Goal: Task Accomplishment & Management: Manage account settings

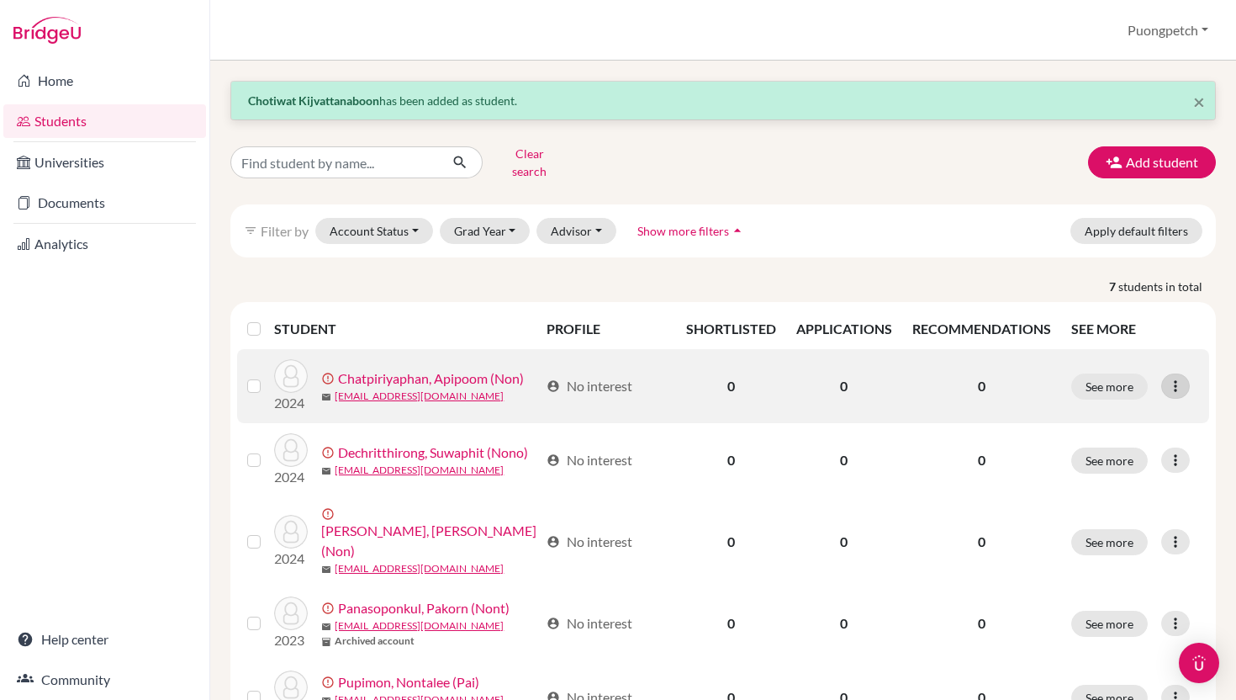
click at [1176, 378] on icon at bounding box center [1175, 386] width 17 height 17
click at [267, 376] on label at bounding box center [267, 376] width 0 height 0
click at [0, 0] on input "checkbox" at bounding box center [0, 0] width 0 height 0
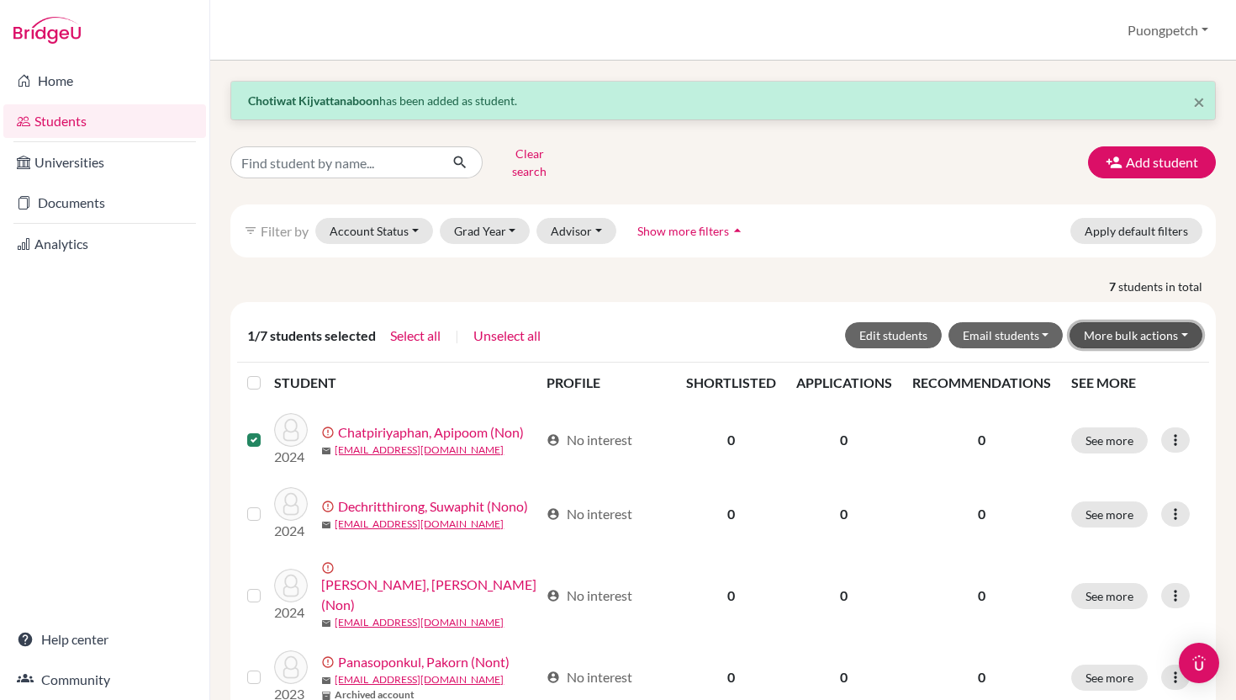
click at [1186, 326] on button "More bulk actions" at bounding box center [1136, 335] width 133 height 26
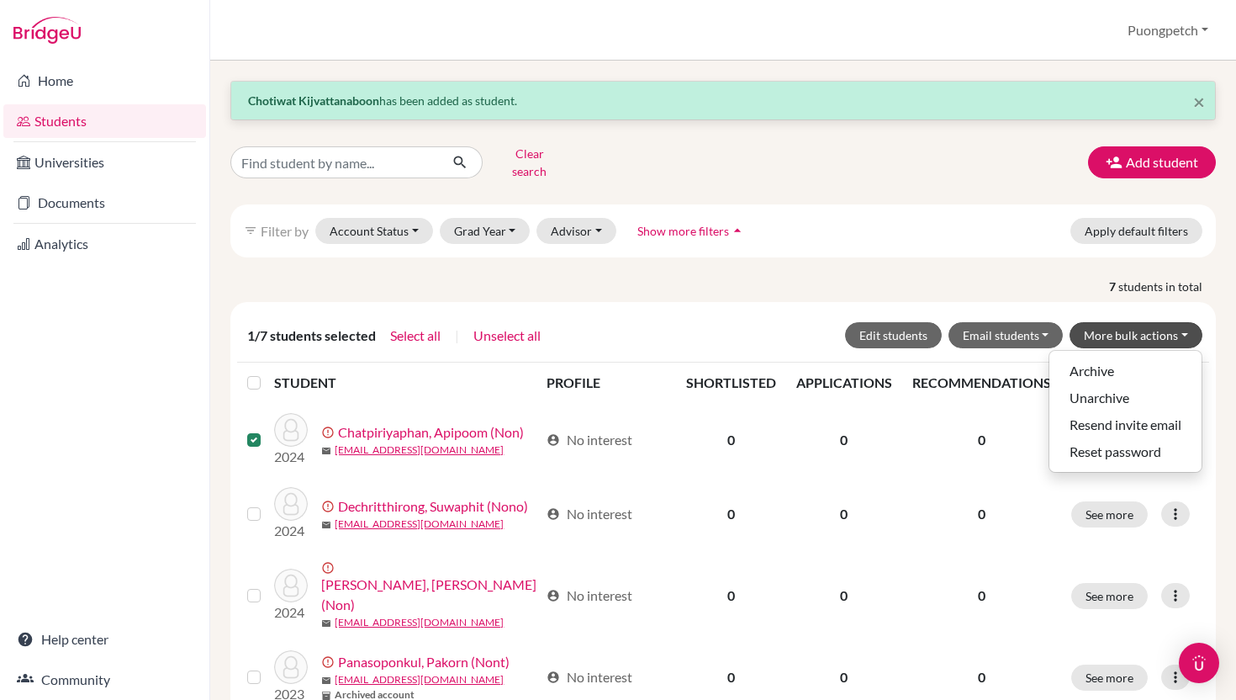
click at [620, 322] on div "1/7 students selected Select all | Unselect all Edit students Email students Vi…" at bounding box center [723, 335] width 959 height 26
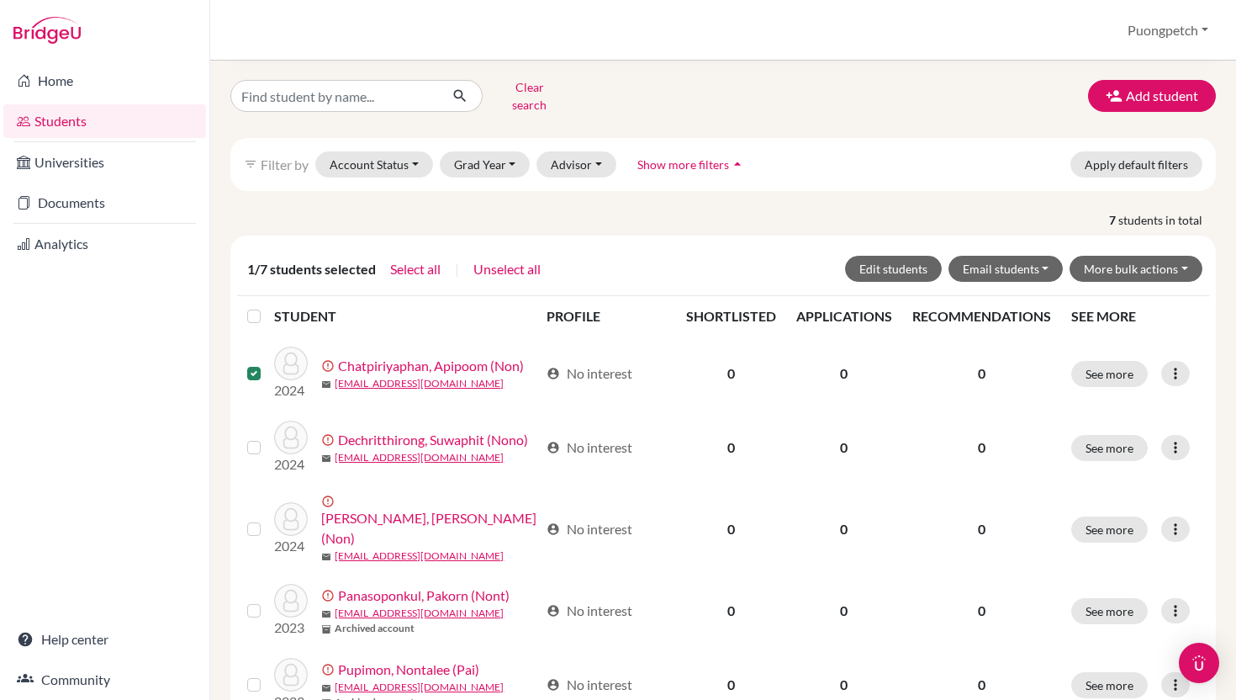
scroll to position [70, 0]
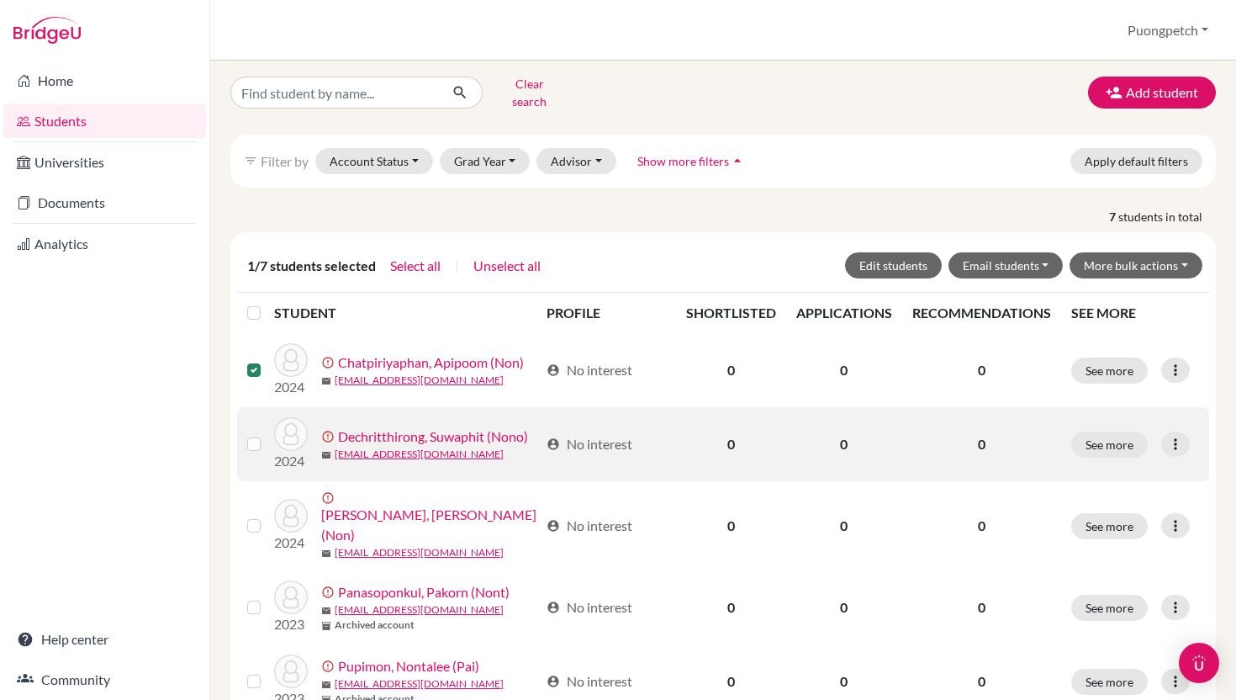
click at [267, 434] on label at bounding box center [267, 434] width 0 height 0
click at [0, 0] on input "checkbox" at bounding box center [0, 0] width 0 height 0
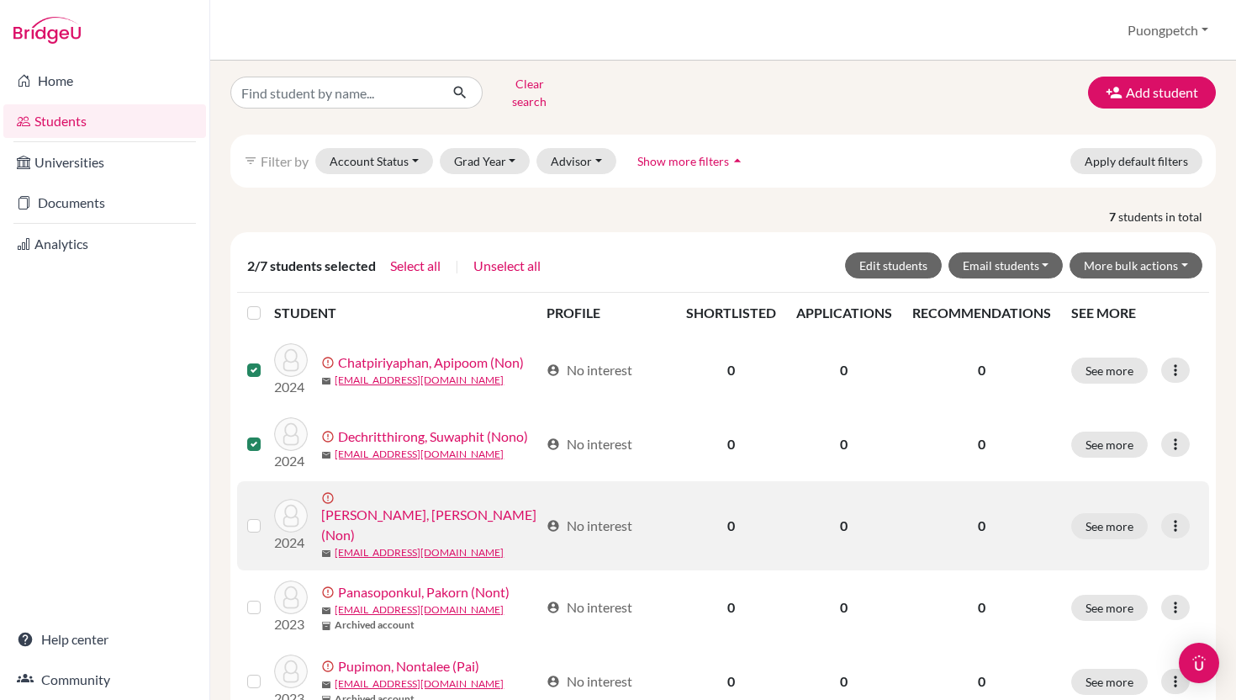
click at [267, 516] on label at bounding box center [267, 516] width 0 height 0
click at [0, 0] on input "checkbox" at bounding box center [0, 0] width 0 height 0
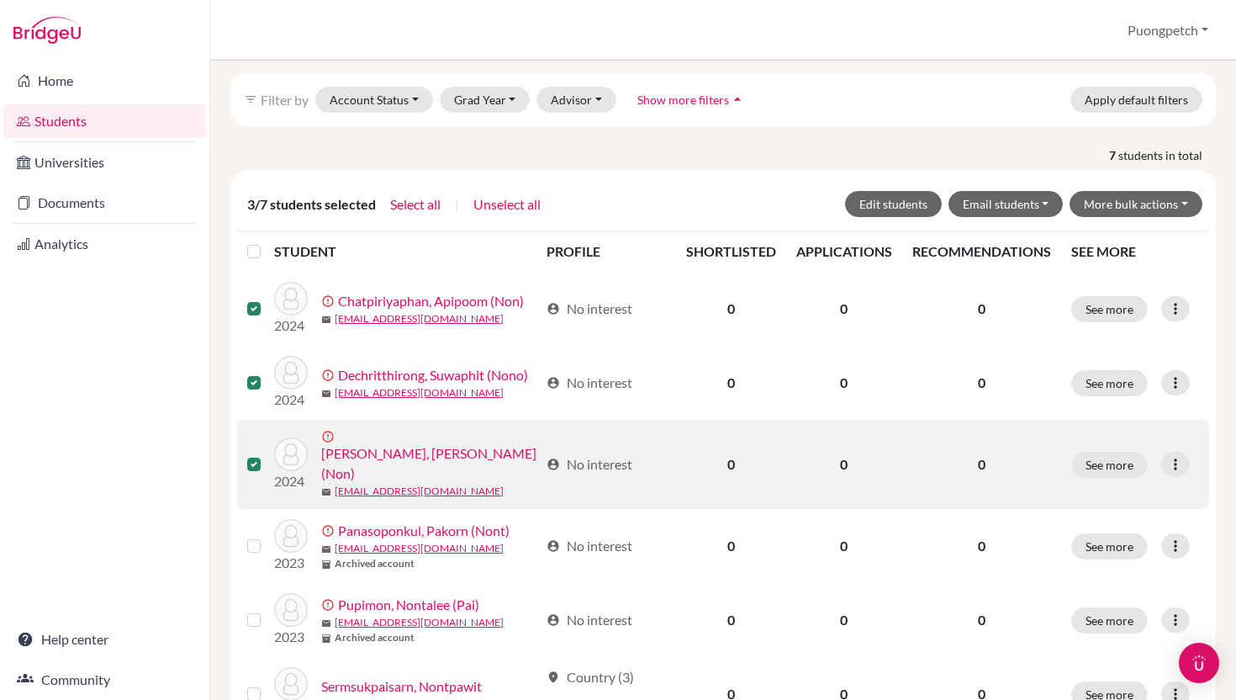
scroll to position [156, 0]
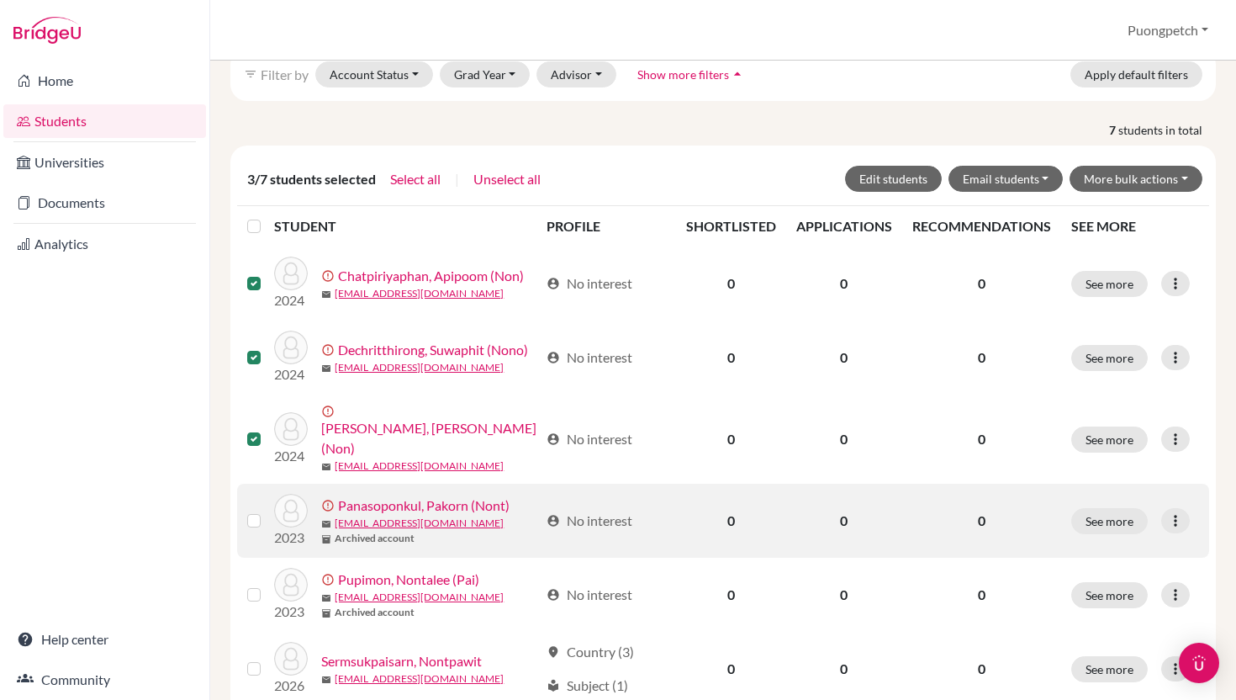
click at [267, 511] on label at bounding box center [267, 511] width 0 height 0
click at [0, 0] on input "checkbox" at bounding box center [0, 0] width 0 height 0
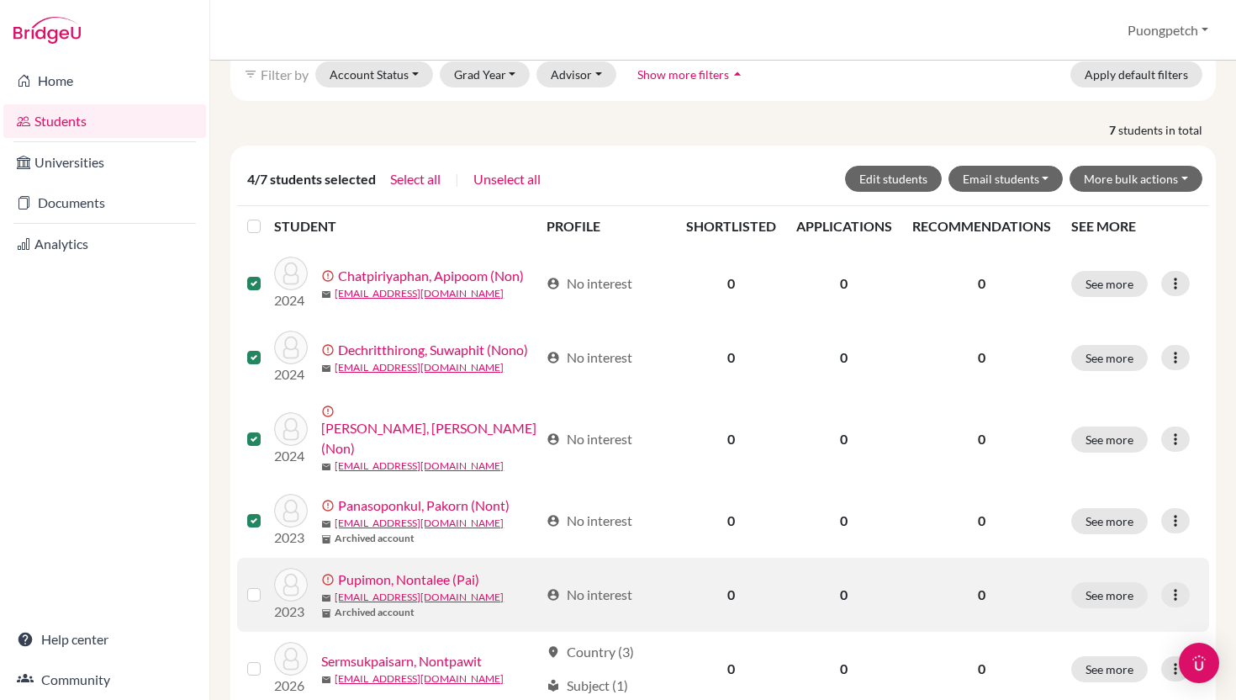
click at [267, 585] on label at bounding box center [267, 585] width 0 height 0
click at [0, 0] on input "checkbox" at bounding box center [0, 0] width 0 height 0
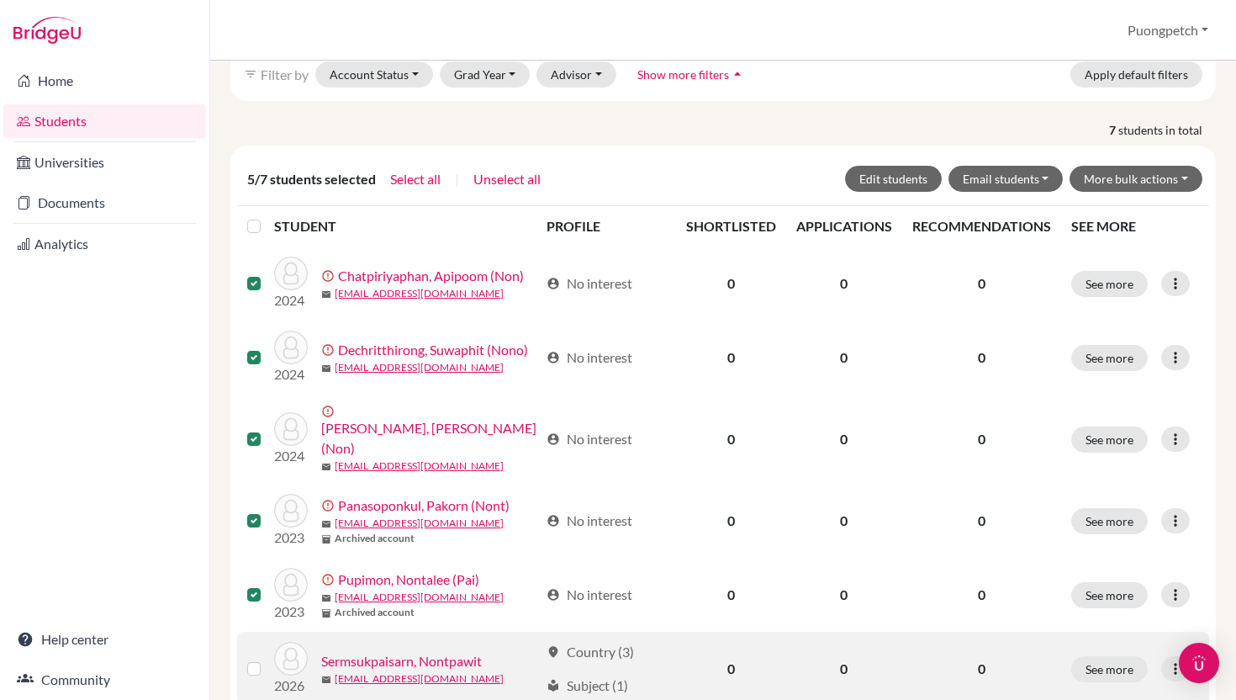
click at [267, 659] on label at bounding box center [267, 659] width 0 height 0
click at [0, 0] on input "checkbox" at bounding box center [0, 0] width 0 height 0
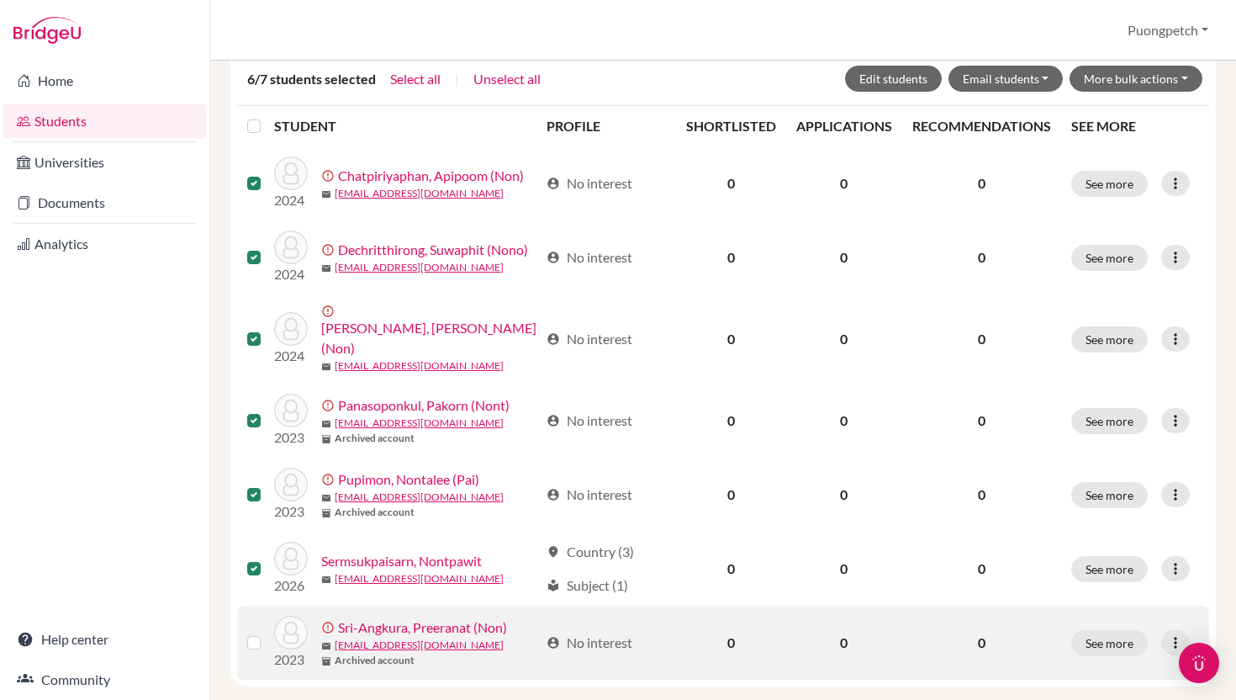
click at [267, 633] on label at bounding box center [267, 633] width 0 height 0
click at [0, 0] on input "checkbox" at bounding box center [0, 0] width 0 height 0
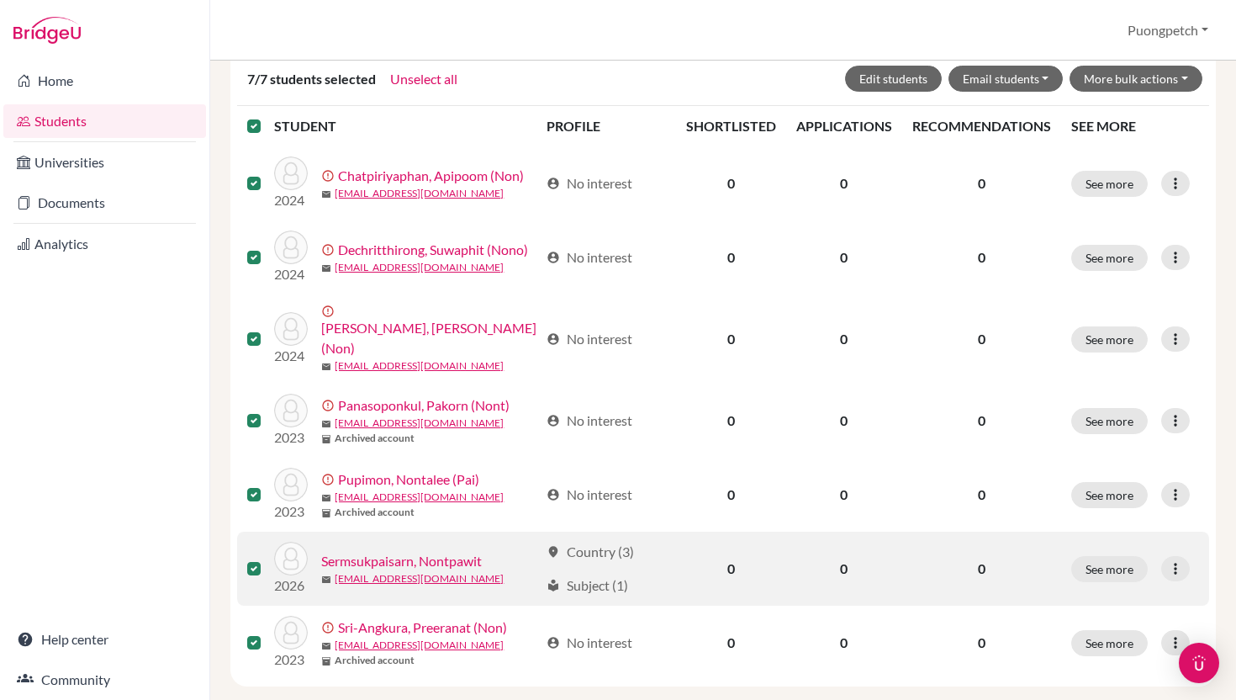
click at [267, 559] on label at bounding box center [267, 559] width 0 height 0
click at [0, 0] on input "checkbox" at bounding box center [0, 0] width 0 height 0
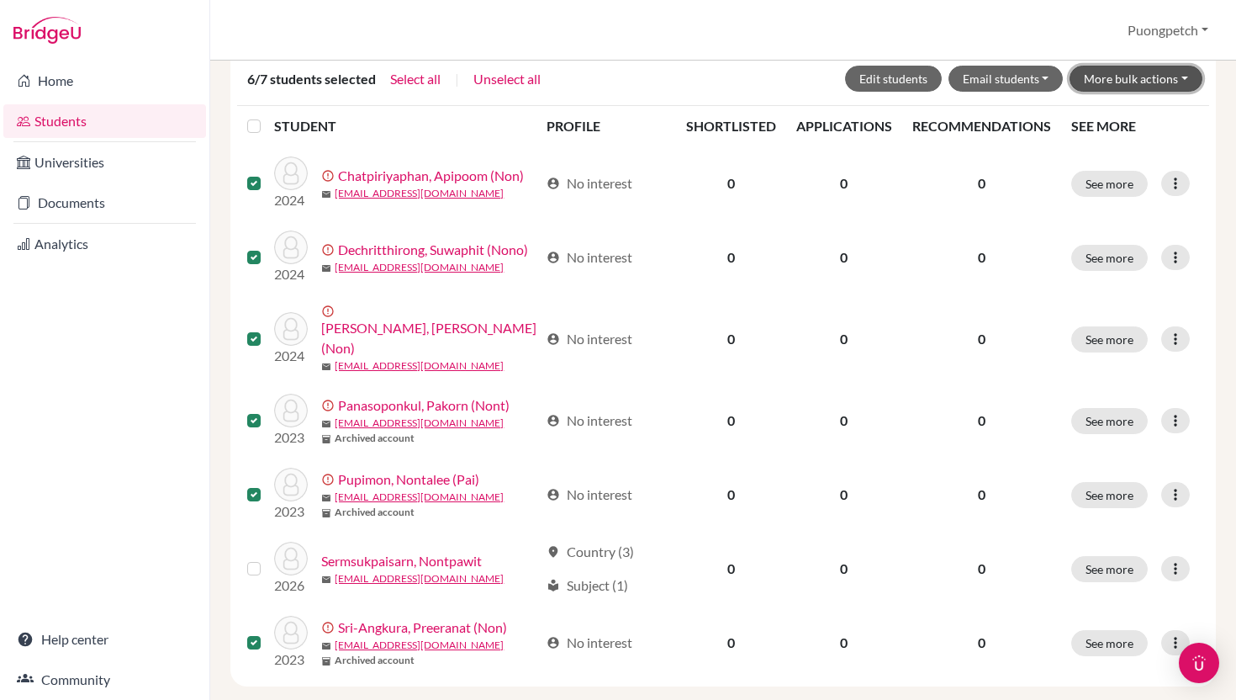
click at [1183, 74] on button "More bulk actions" at bounding box center [1136, 79] width 133 height 26
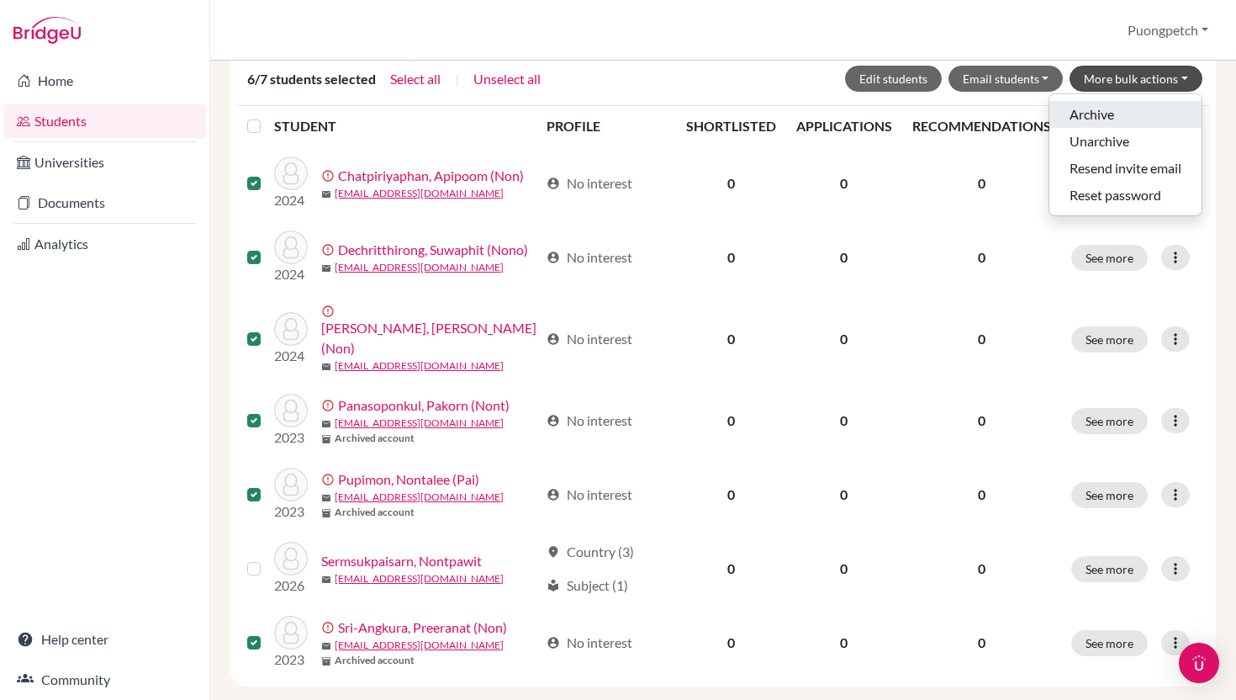
click at [1131, 105] on button "Archive" at bounding box center [1126, 114] width 152 height 27
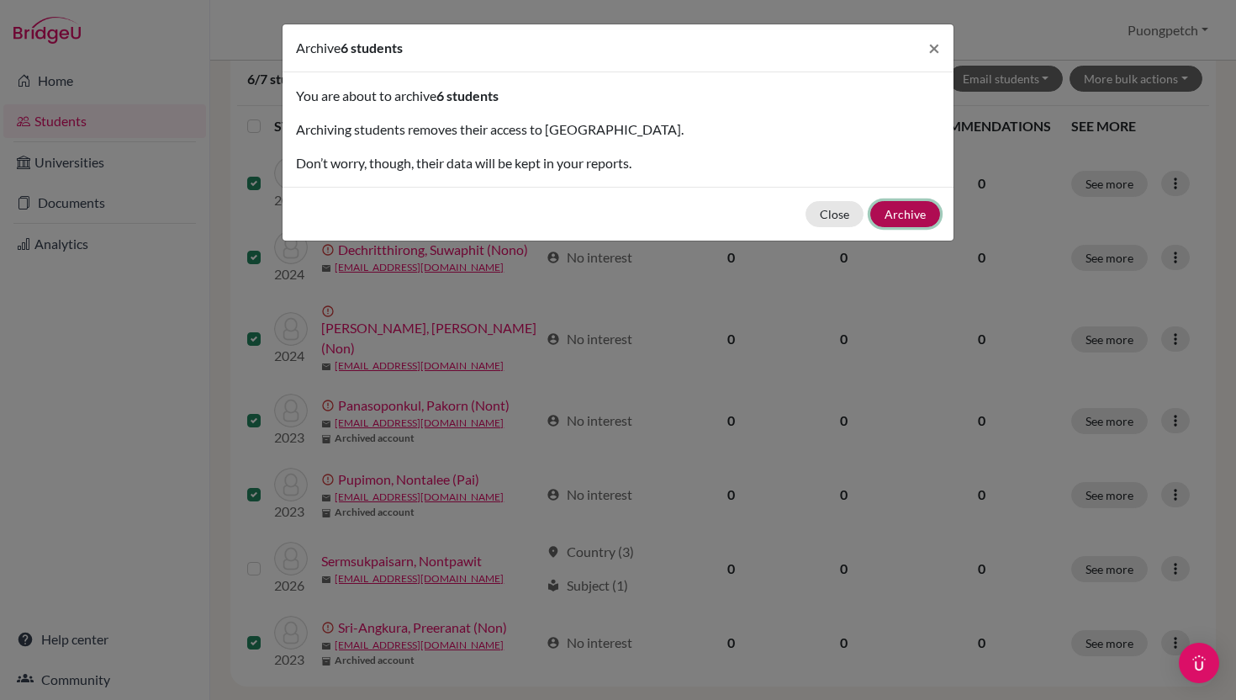
click at [919, 216] on button "Archive" at bounding box center [906, 214] width 70 height 26
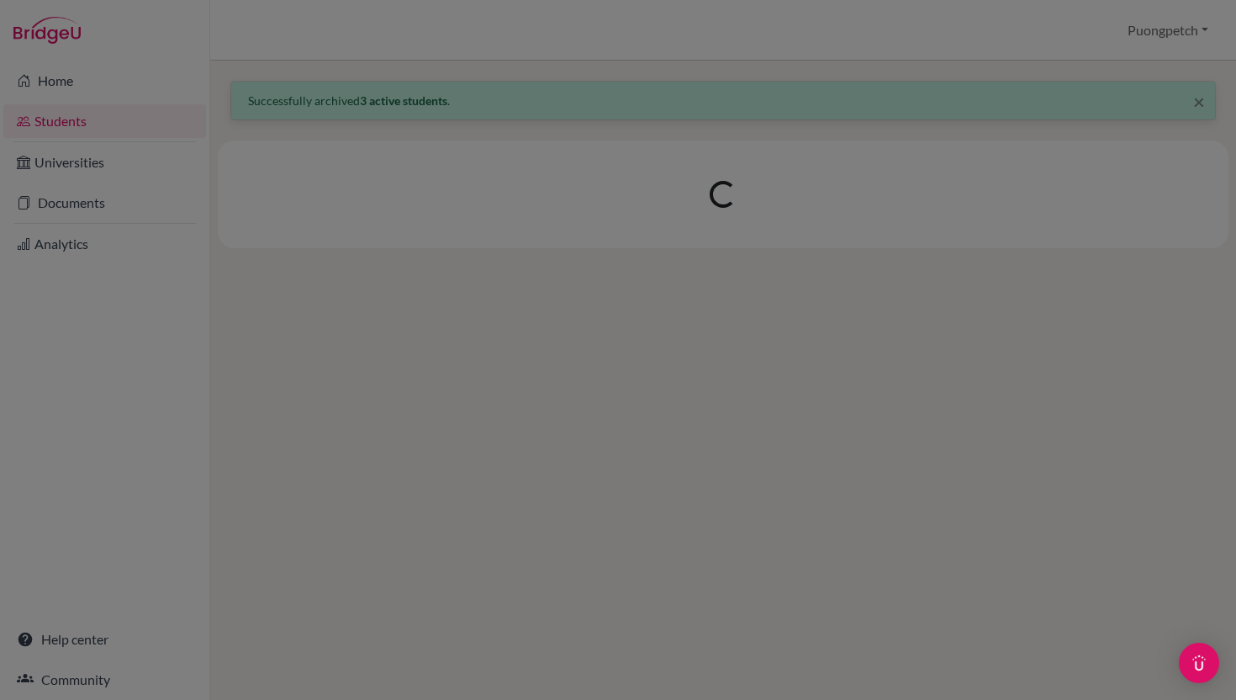
scroll to position [0, 0]
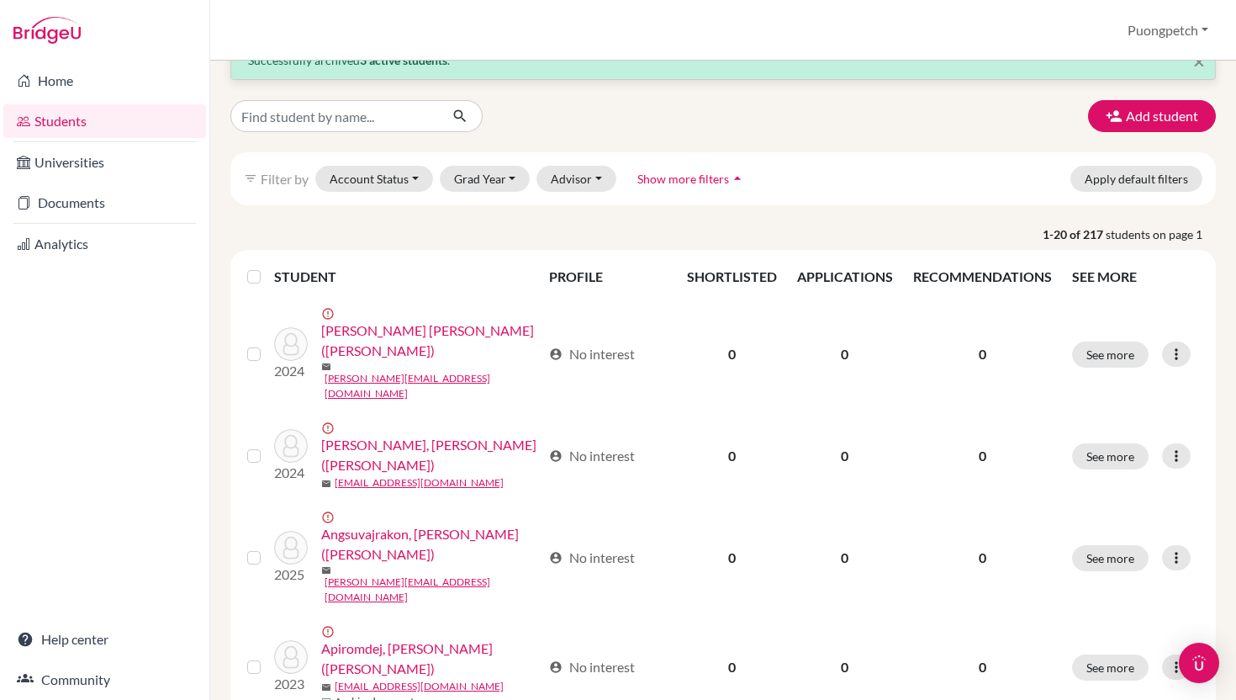
scroll to position [43, 0]
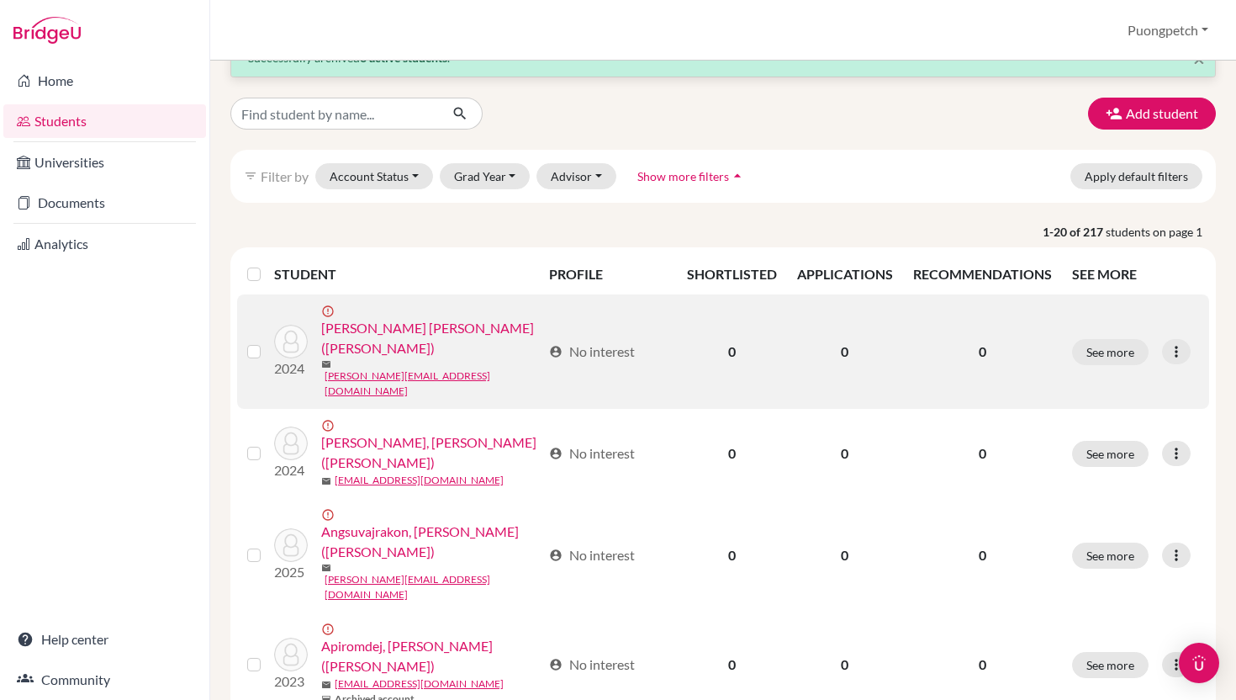
click at [267, 342] on label at bounding box center [267, 342] width 0 height 0
click at [0, 0] on input "checkbox" at bounding box center [0, 0] width 0 height 0
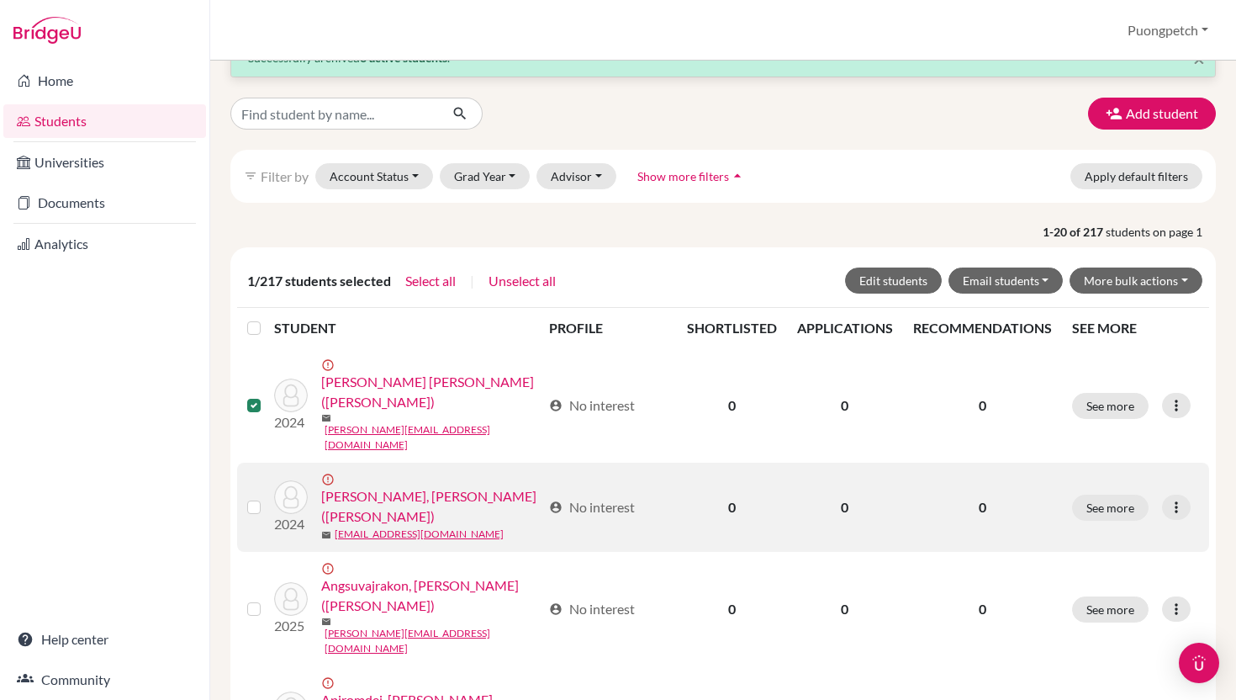
click at [267, 497] on label at bounding box center [267, 497] width 0 height 0
click at [0, 0] on input "checkbox" at bounding box center [0, 0] width 0 height 0
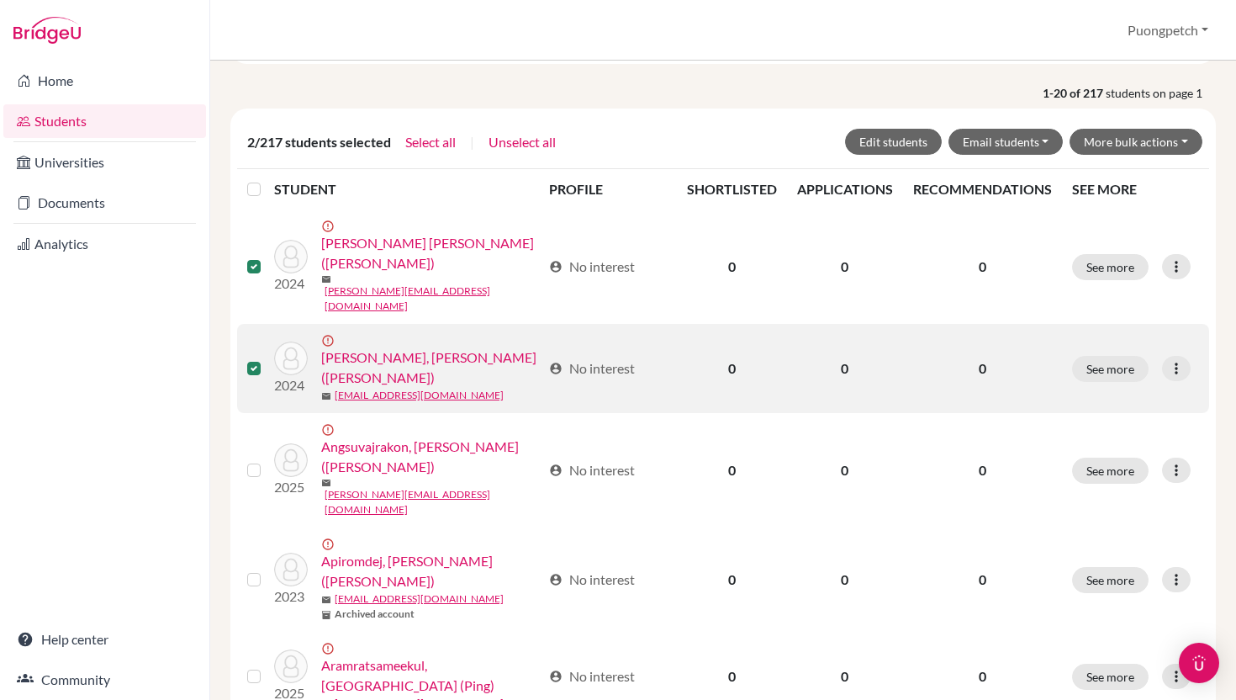
scroll to position [309, 0]
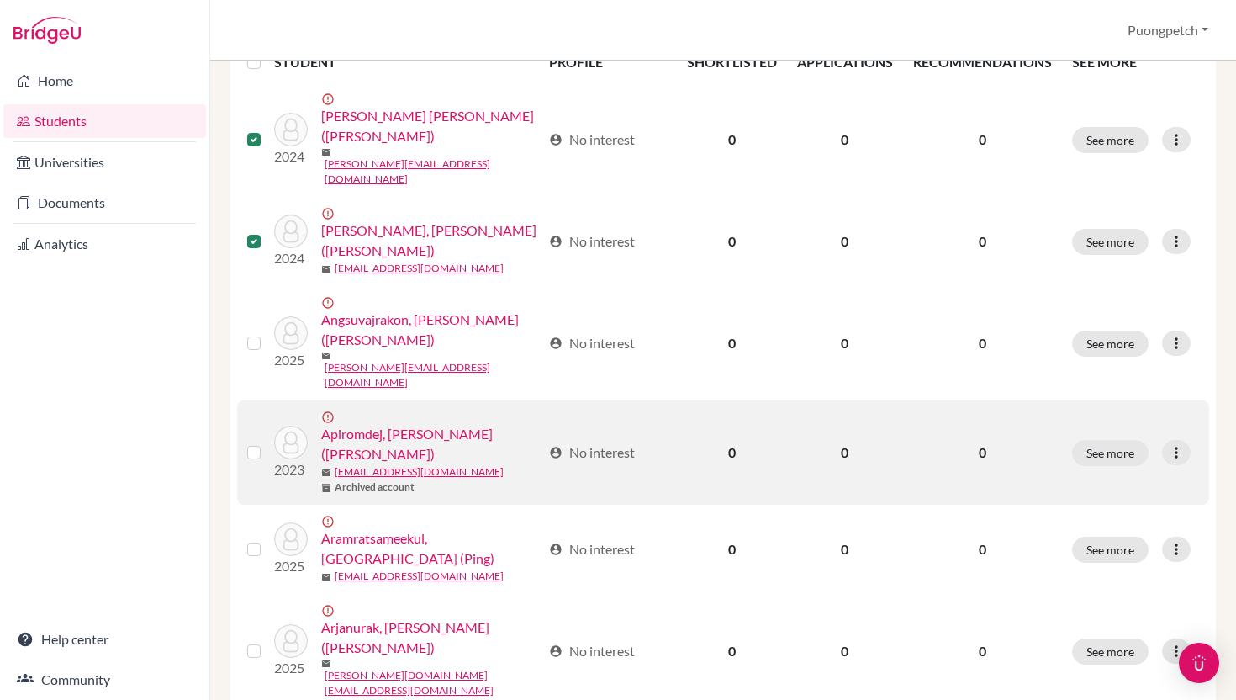
click at [267, 442] on label at bounding box center [267, 442] width 0 height 0
click at [0, 0] on input "checkbox" at bounding box center [0, 0] width 0 height 0
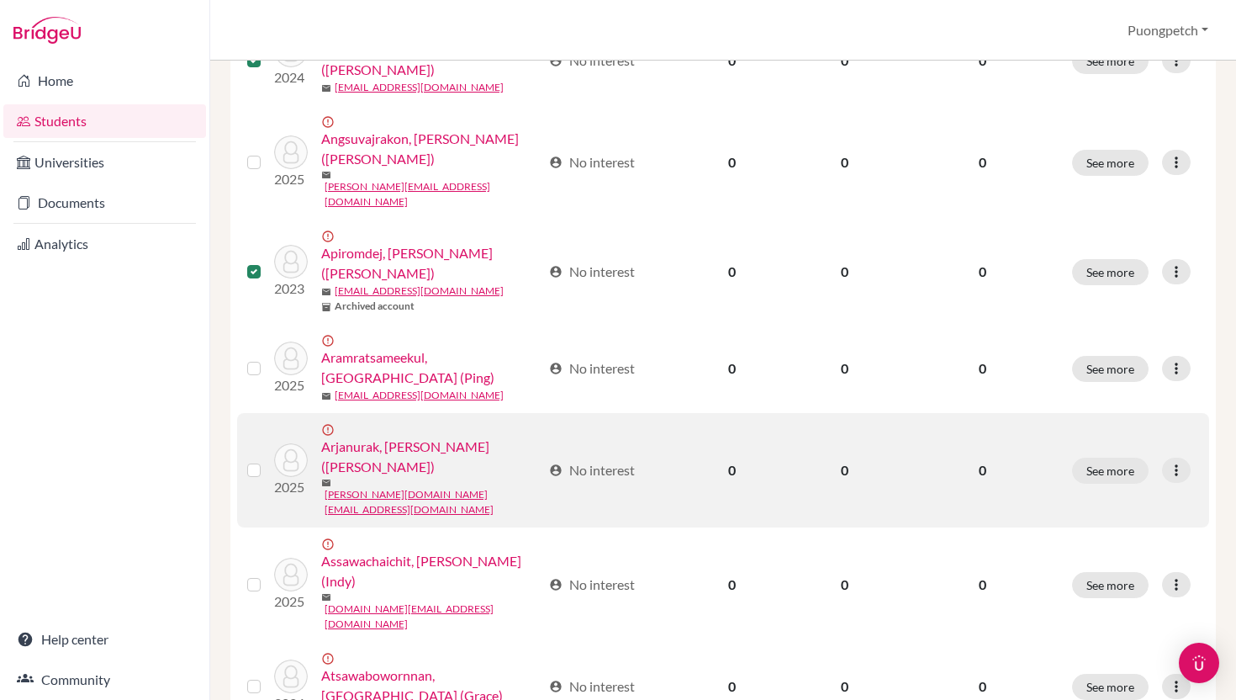
scroll to position [495, 0]
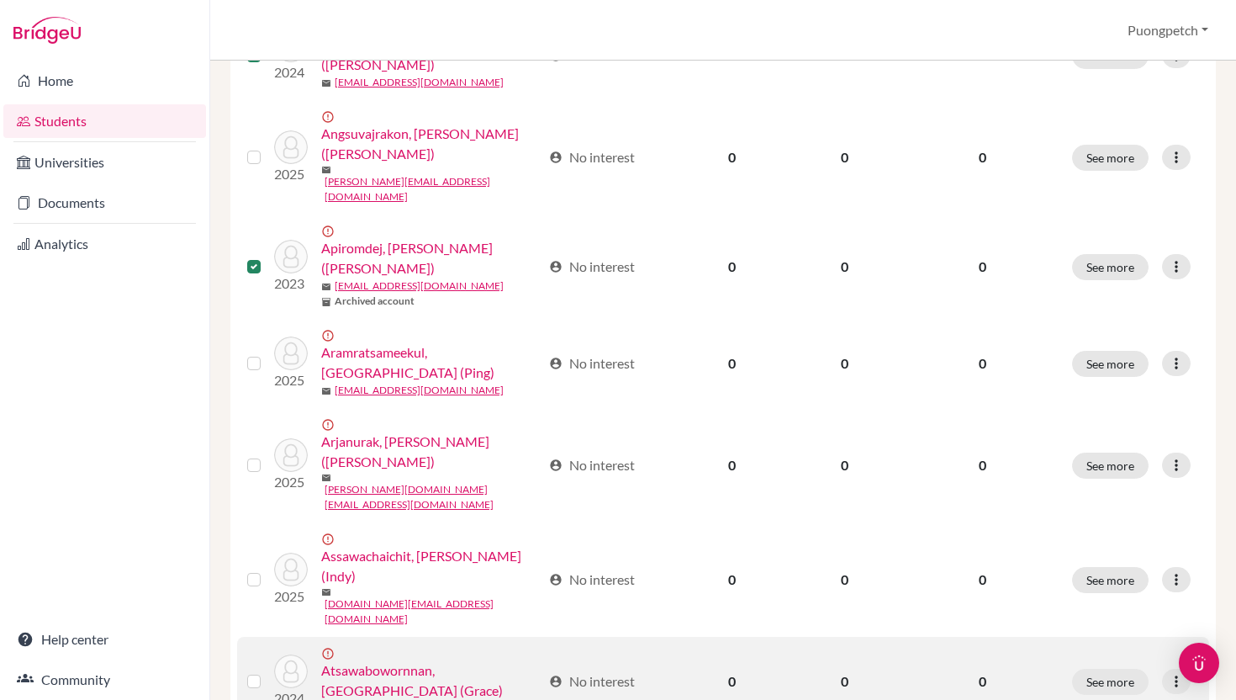
click at [267, 671] on label at bounding box center [267, 671] width 0 height 0
click at [0, 0] on input "checkbox" at bounding box center [0, 0] width 0 height 0
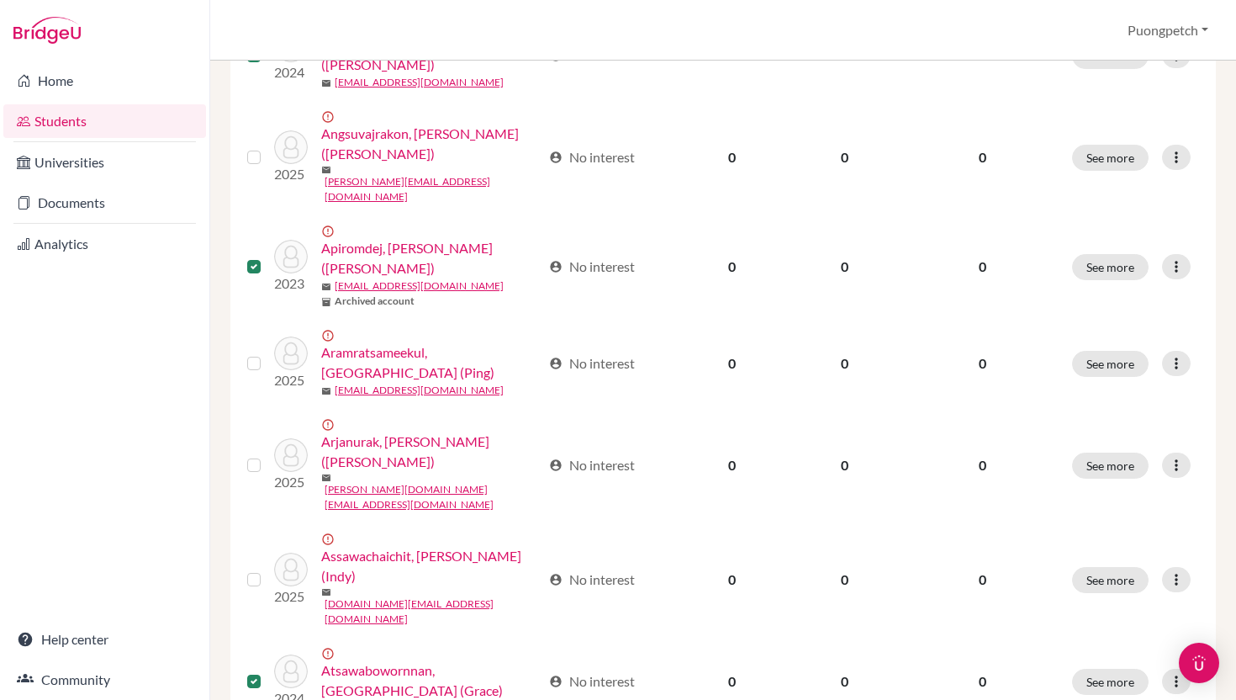
click at [0, 0] on input "checkbox" at bounding box center [0, 0] width 0 height 0
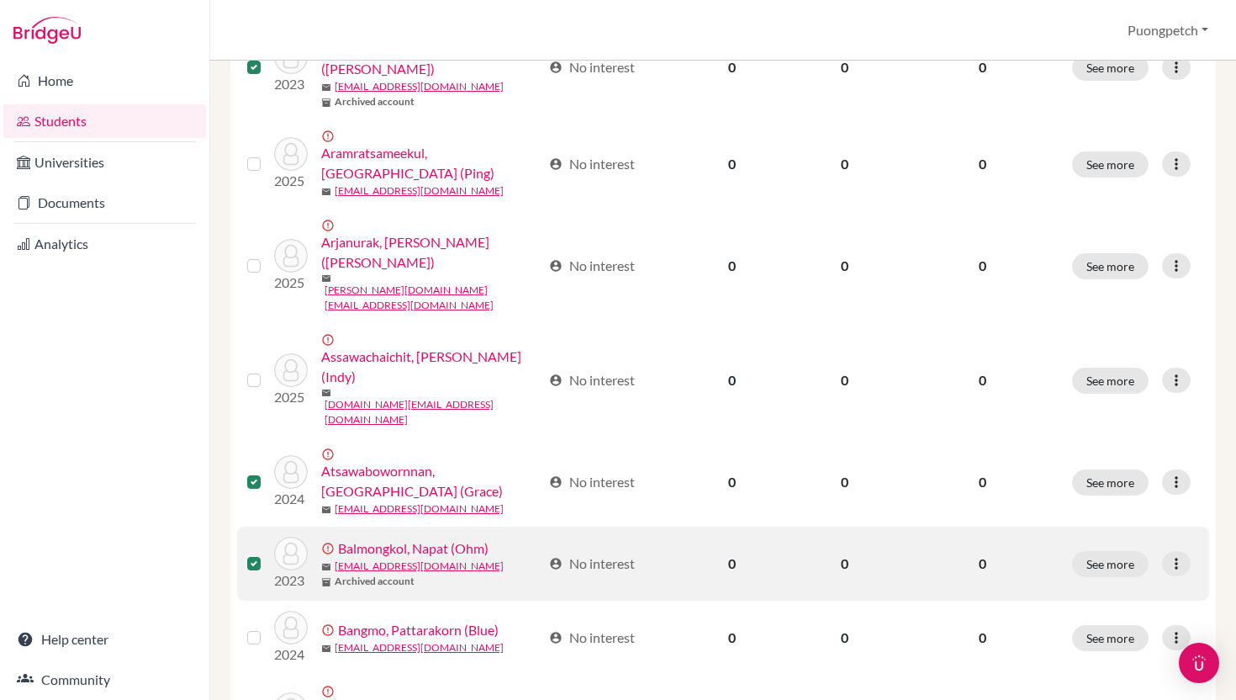
scroll to position [700, 0]
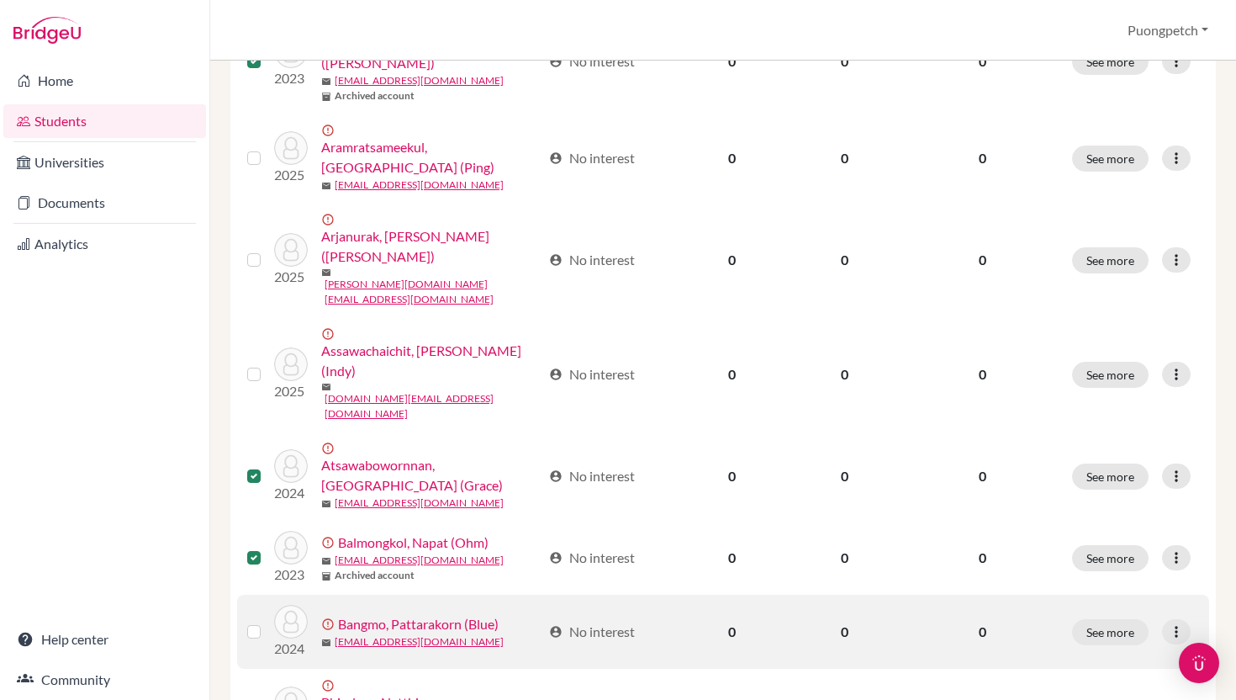
click at [253, 622] on div at bounding box center [257, 632] width 20 height 20
click at [267, 622] on label at bounding box center [267, 622] width 0 height 0
click at [0, 0] on input "checkbox" at bounding box center [0, 0] width 0 height 0
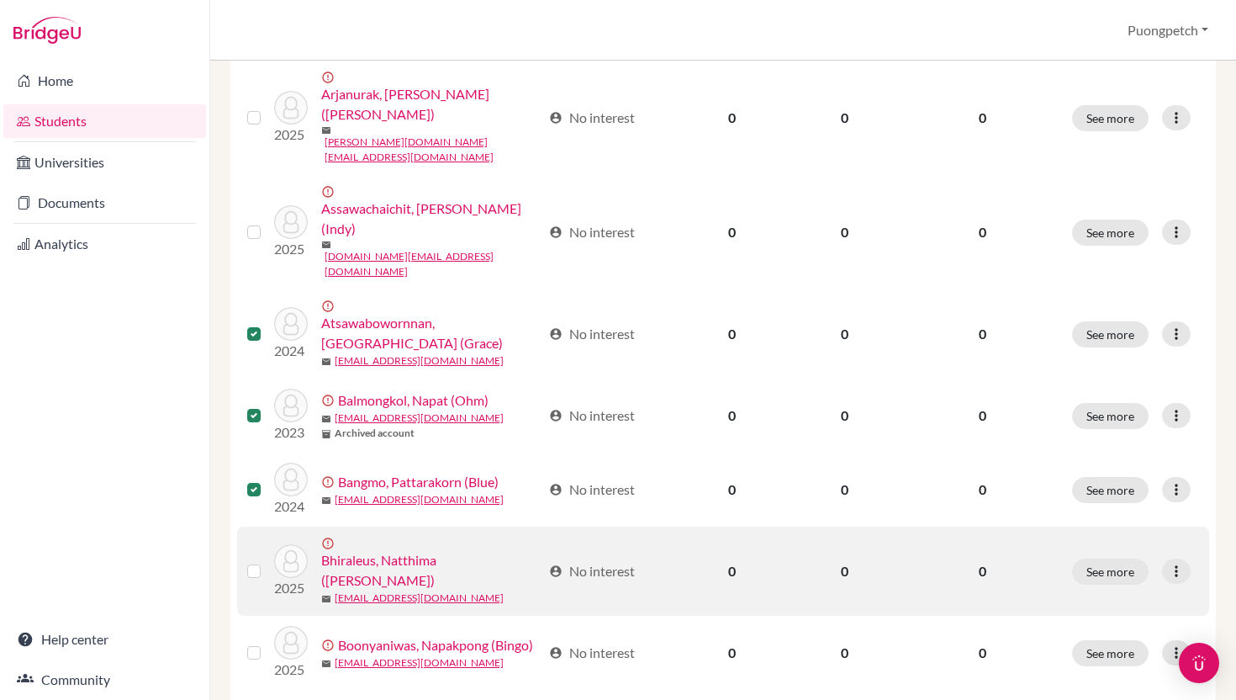
scroll to position [858, 0]
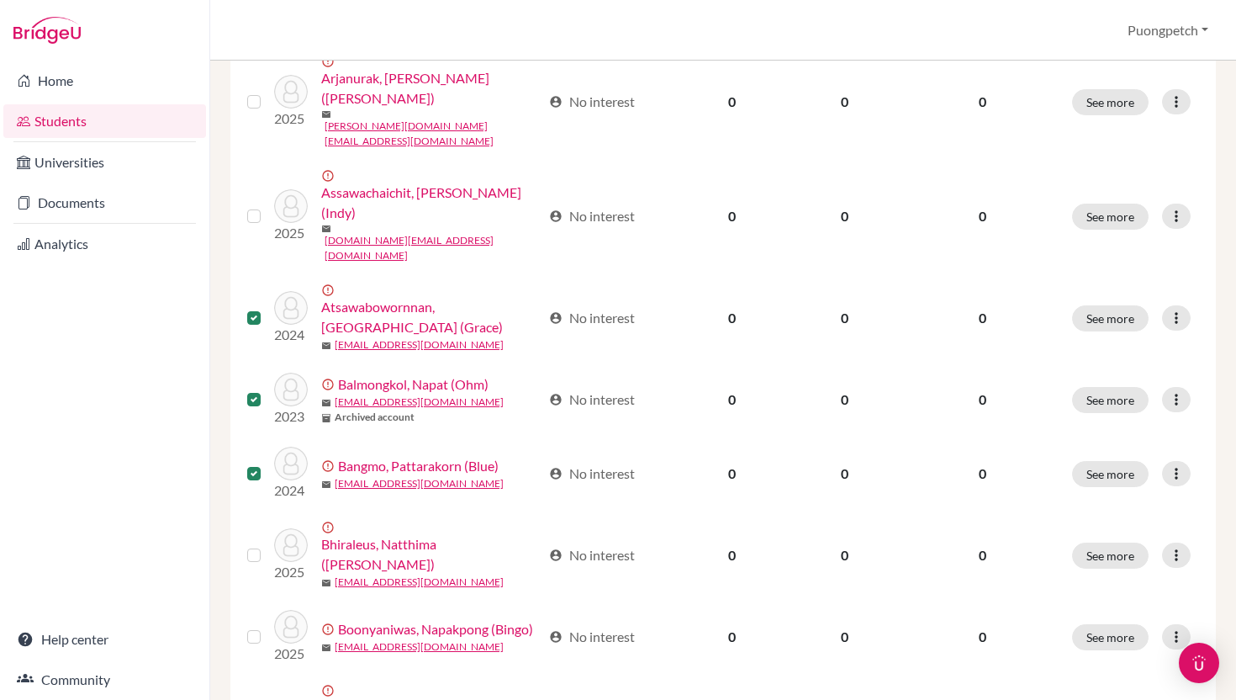
click at [0, 0] on input "checkbox" at bounding box center [0, 0] width 0 height 0
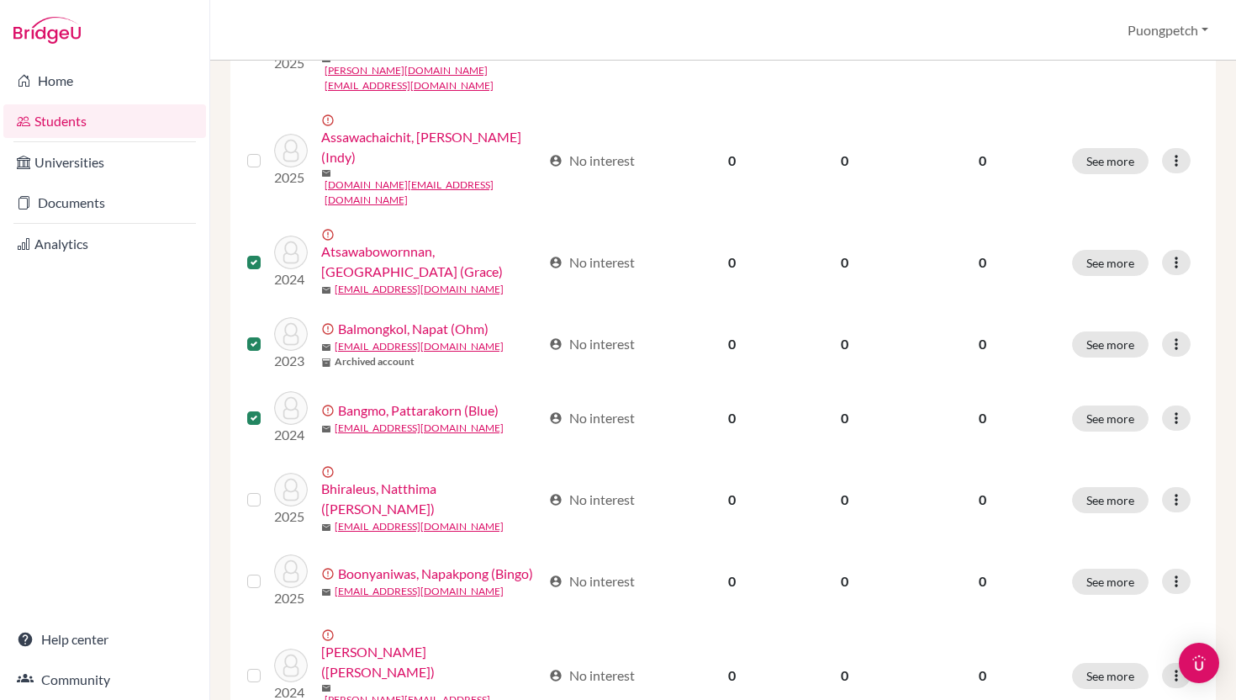
scroll to position [920, 0]
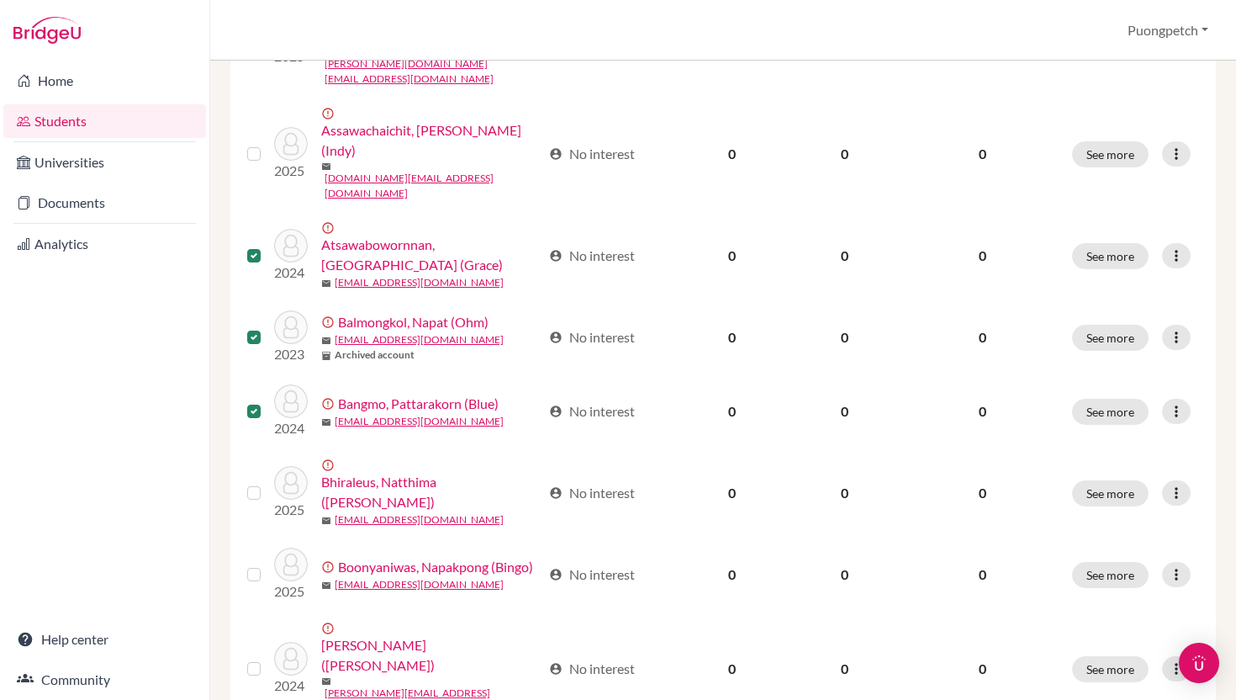
click at [0, 0] on input "checkbox" at bounding box center [0, 0] width 0 height 0
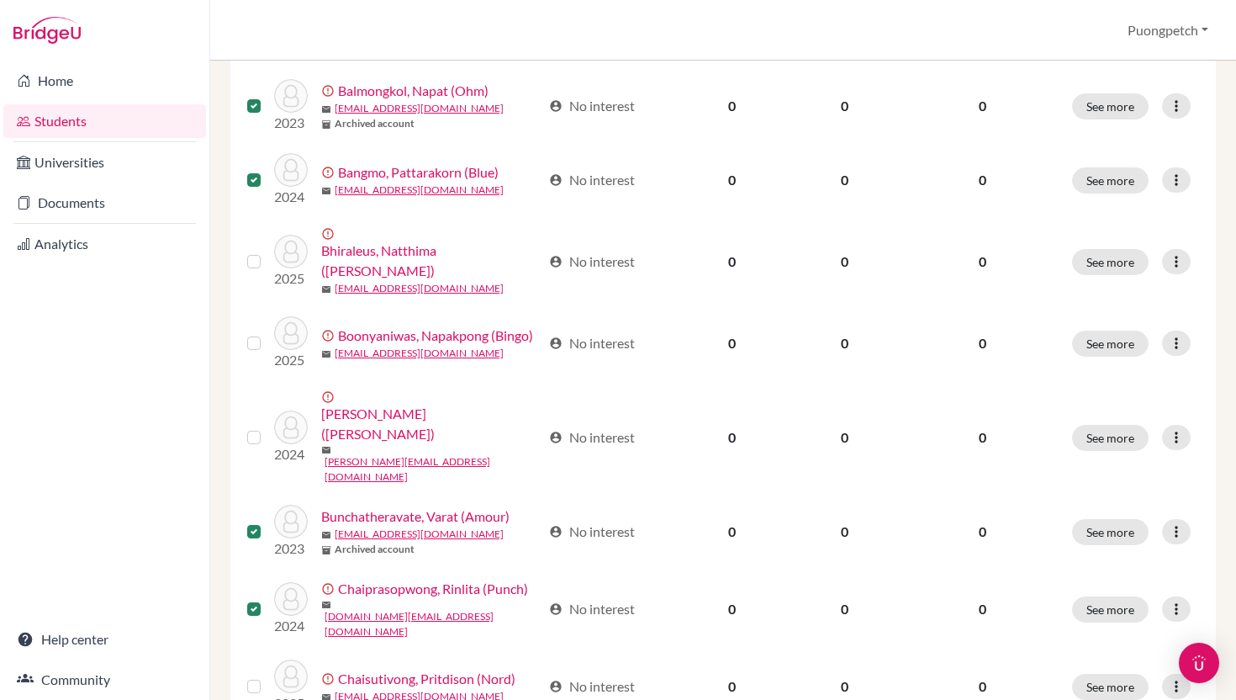
scroll to position [1156, 0]
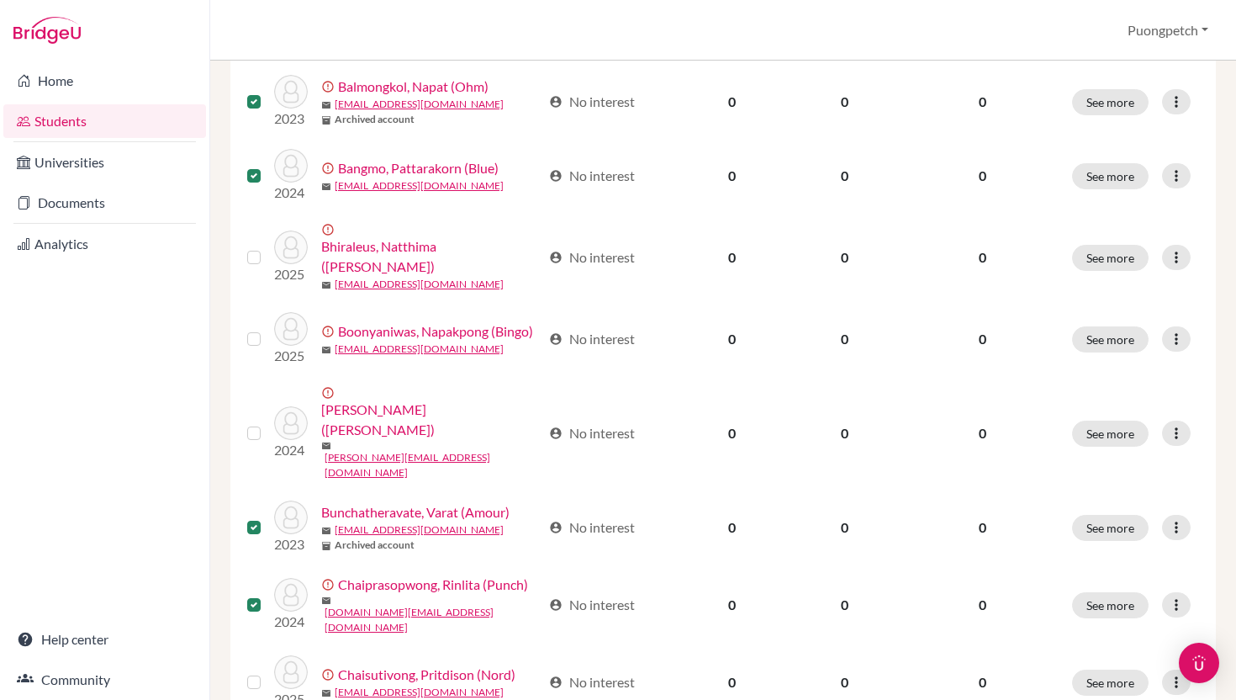
click at [0, 0] on input "checkbox" at bounding box center [0, 0] width 0 height 0
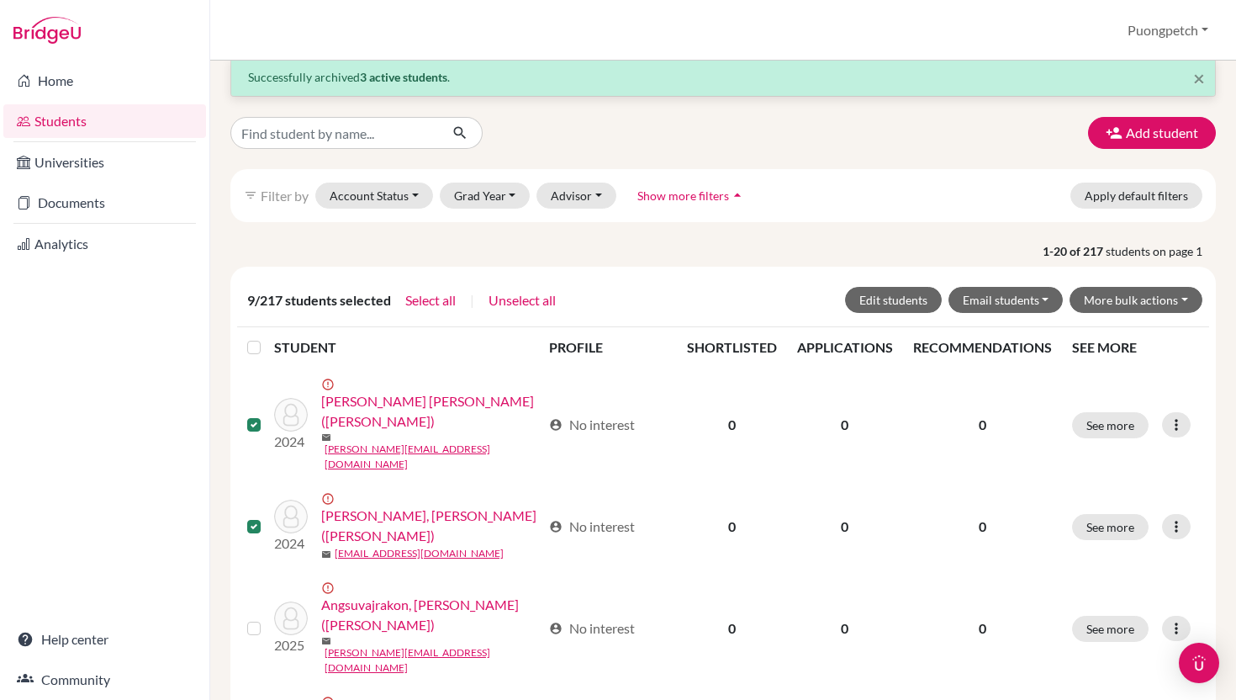
scroll to position [0, 0]
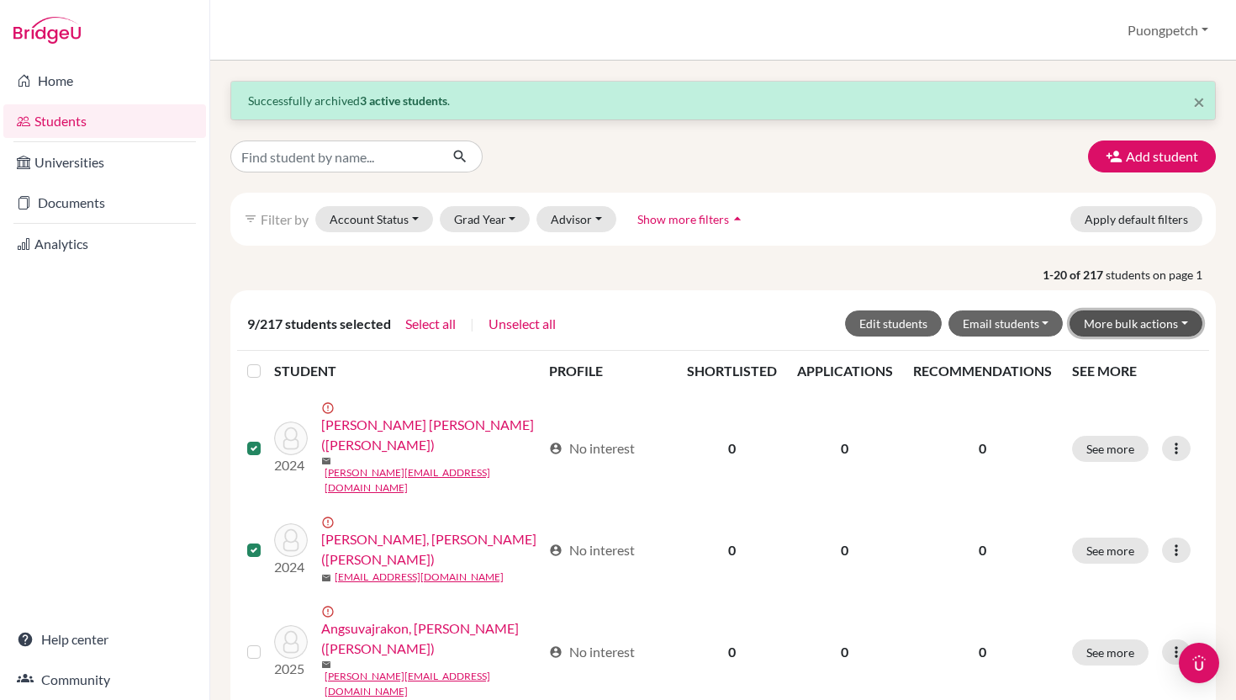
click at [1168, 321] on button "More bulk actions" at bounding box center [1136, 323] width 133 height 26
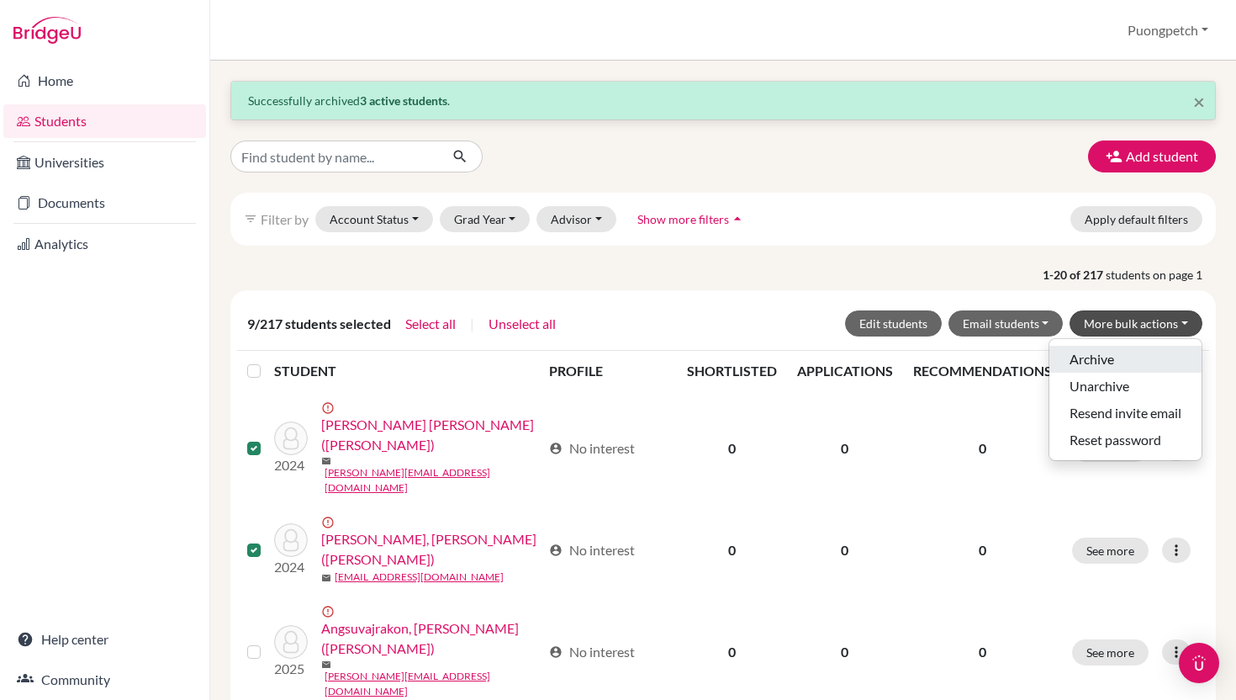
click at [1120, 354] on button "Archive" at bounding box center [1126, 359] width 152 height 27
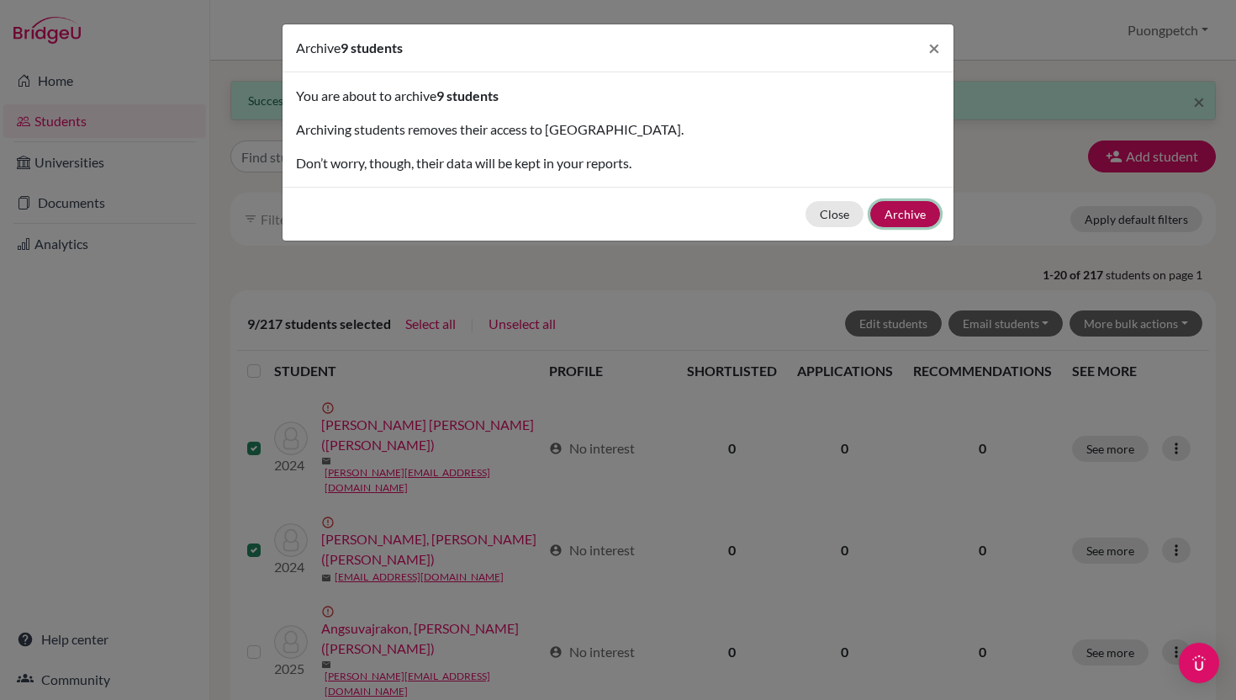
click at [915, 204] on button "Archive" at bounding box center [906, 214] width 70 height 26
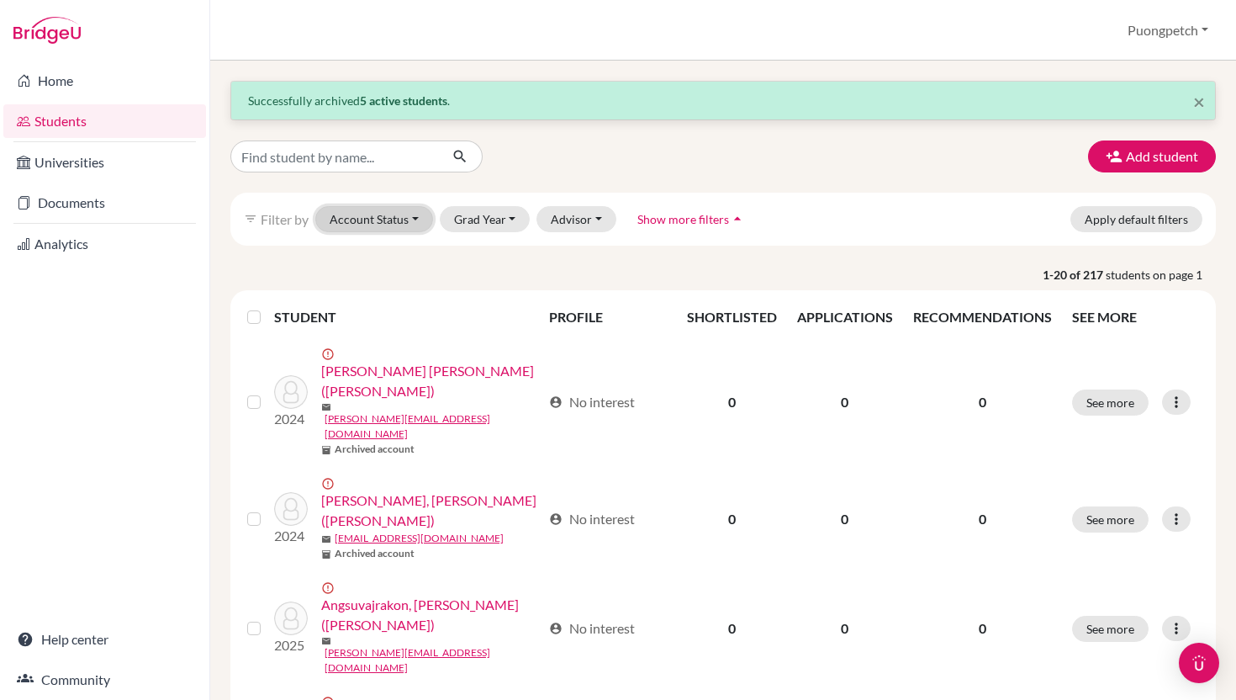
click at [405, 221] on button "Account Status" at bounding box center [374, 219] width 118 height 26
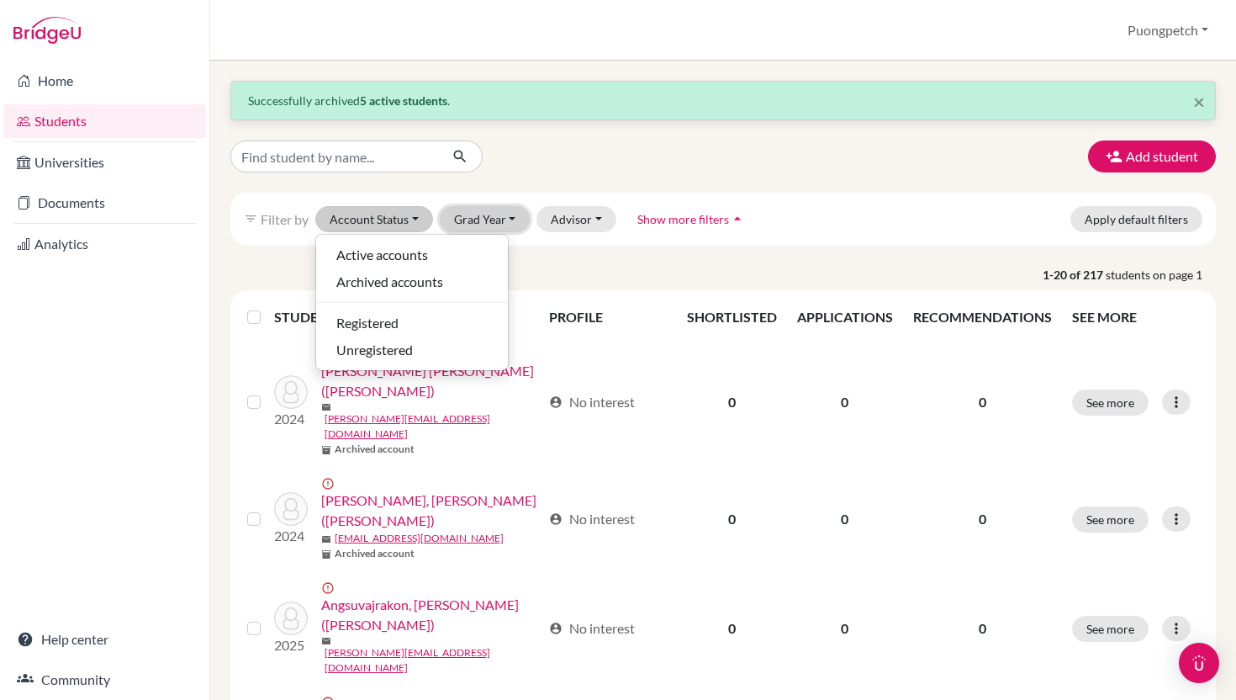
click at [500, 221] on button "Grad Year" at bounding box center [485, 219] width 91 height 26
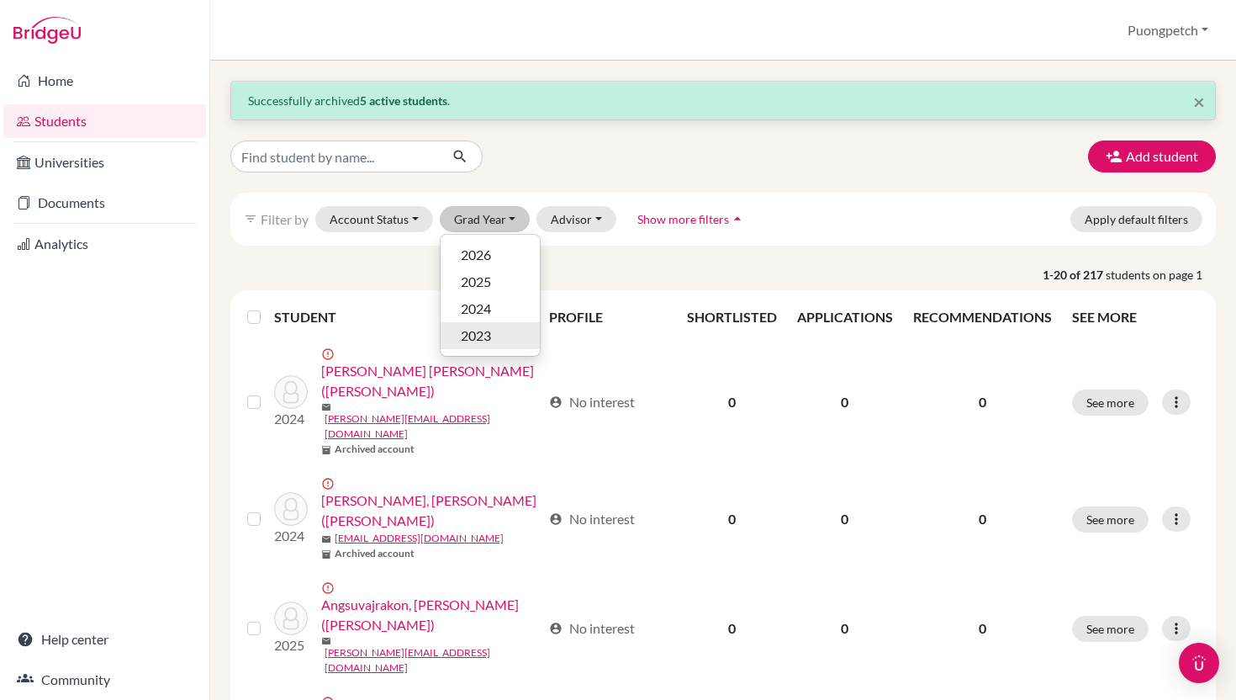
click at [478, 336] on span "2023" at bounding box center [476, 336] width 30 height 20
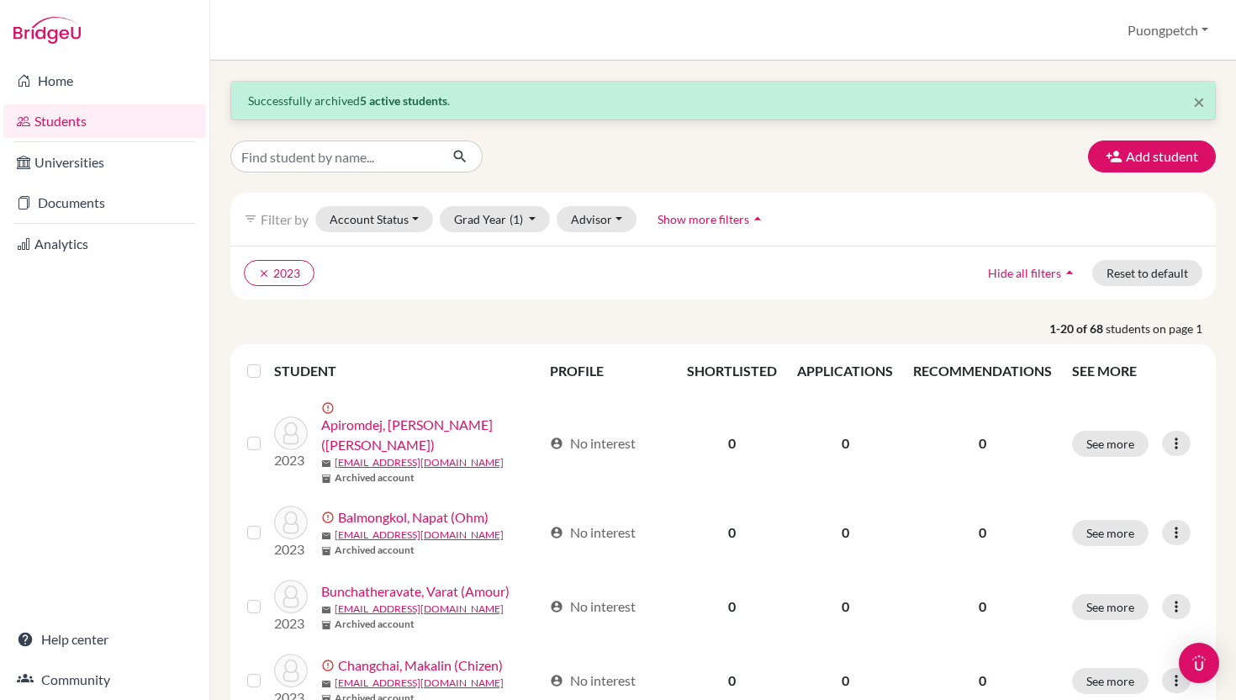
click at [267, 361] on label at bounding box center [267, 361] width 0 height 0
click at [0, 0] on input "checkbox" at bounding box center [0, 0] width 0 height 0
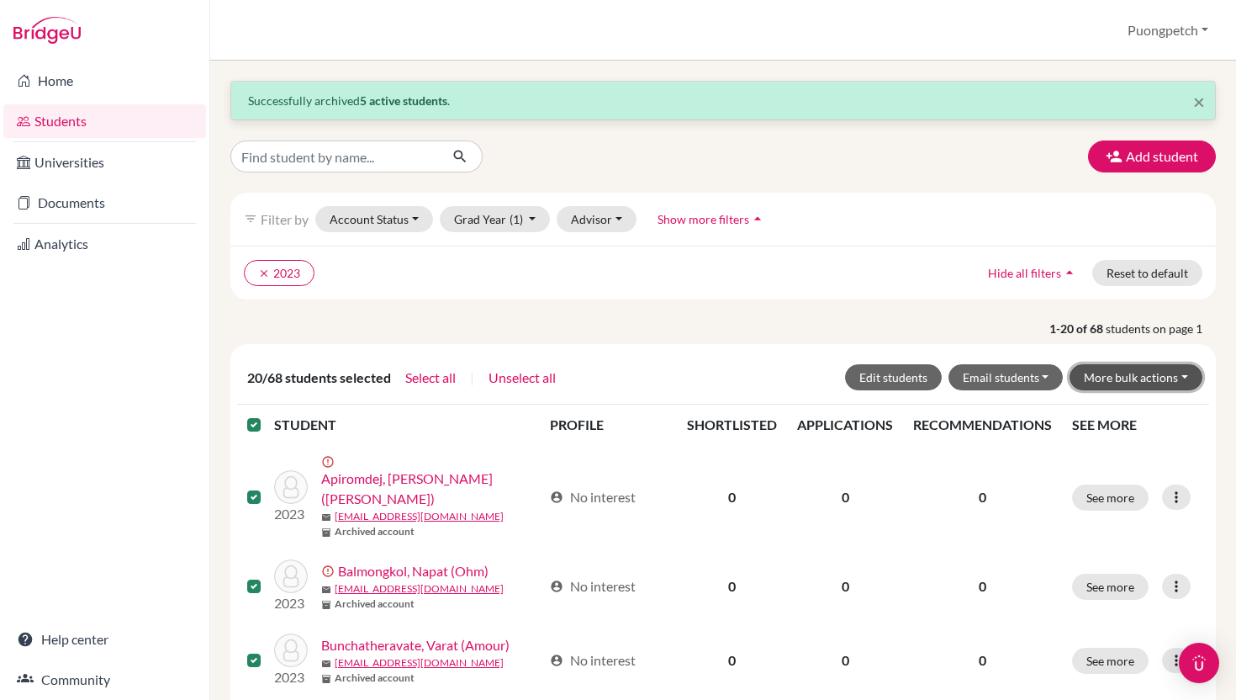
click at [1136, 373] on button "More bulk actions" at bounding box center [1136, 377] width 133 height 26
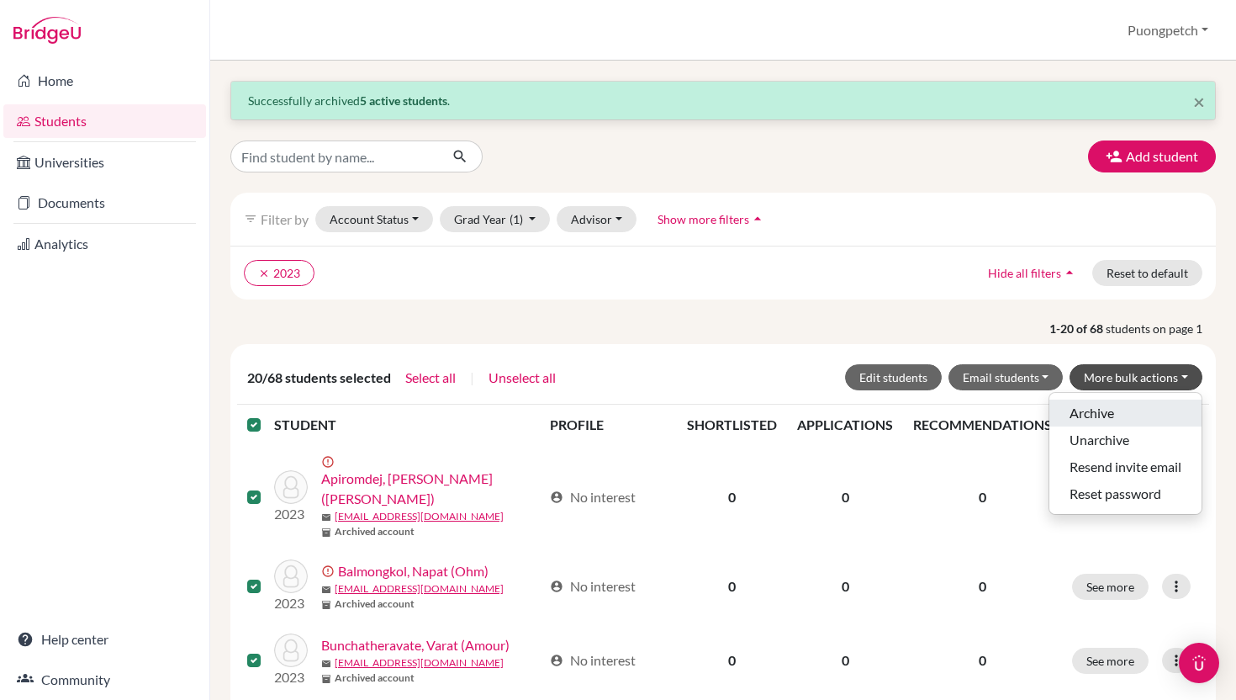
click at [1095, 417] on button "Archive" at bounding box center [1126, 413] width 152 height 27
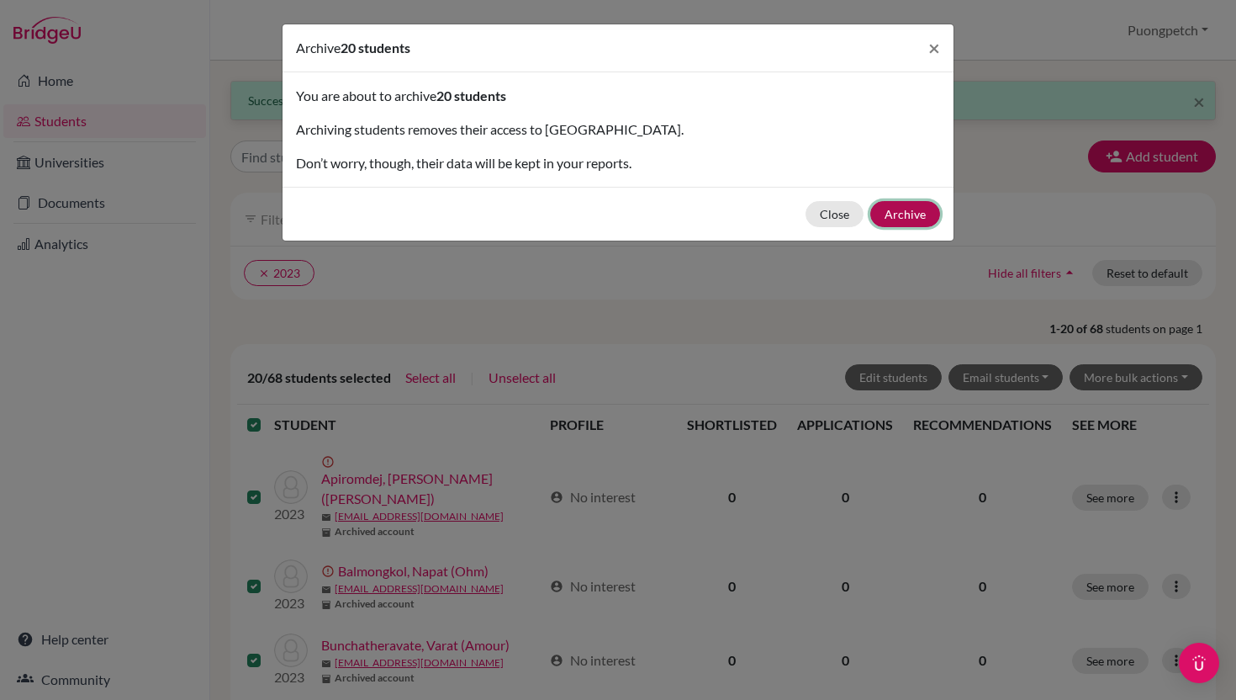
click at [924, 220] on button "Archive" at bounding box center [906, 214] width 70 height 26
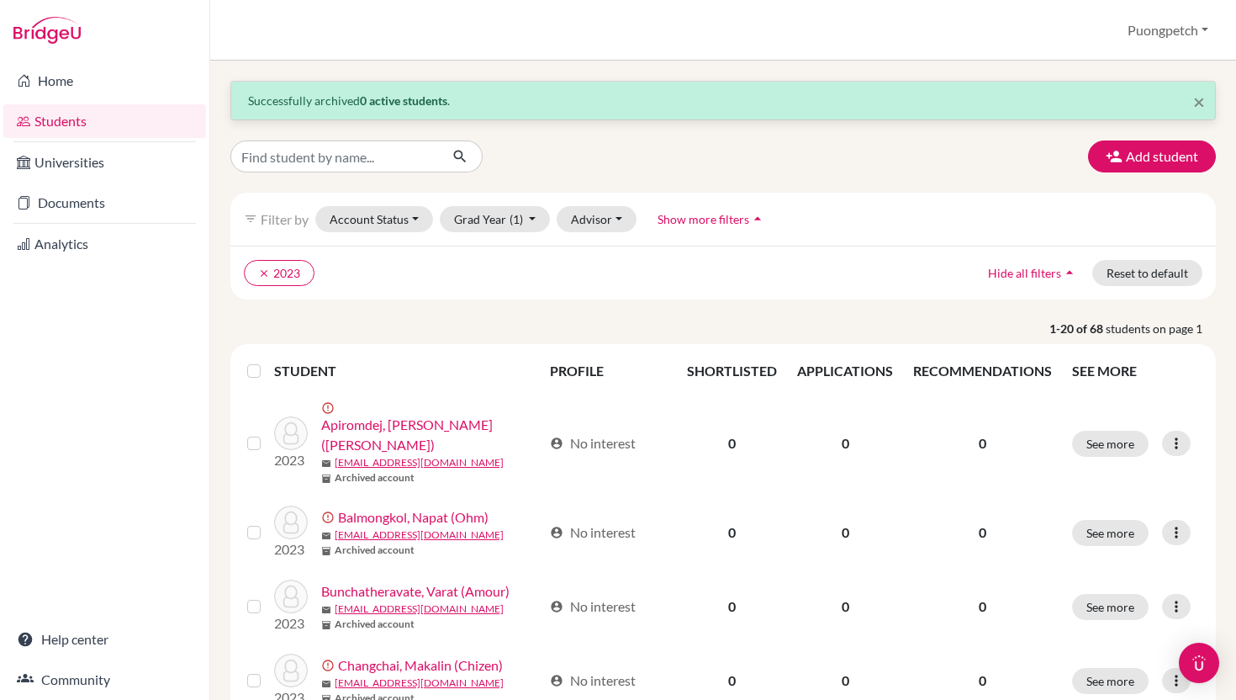
click at [267, 361] on label at bounding box center [267, 361] width 0 height 0
click at [0, 0] on input "checkbox" at bounding box center [0, 0] width 0 height 0
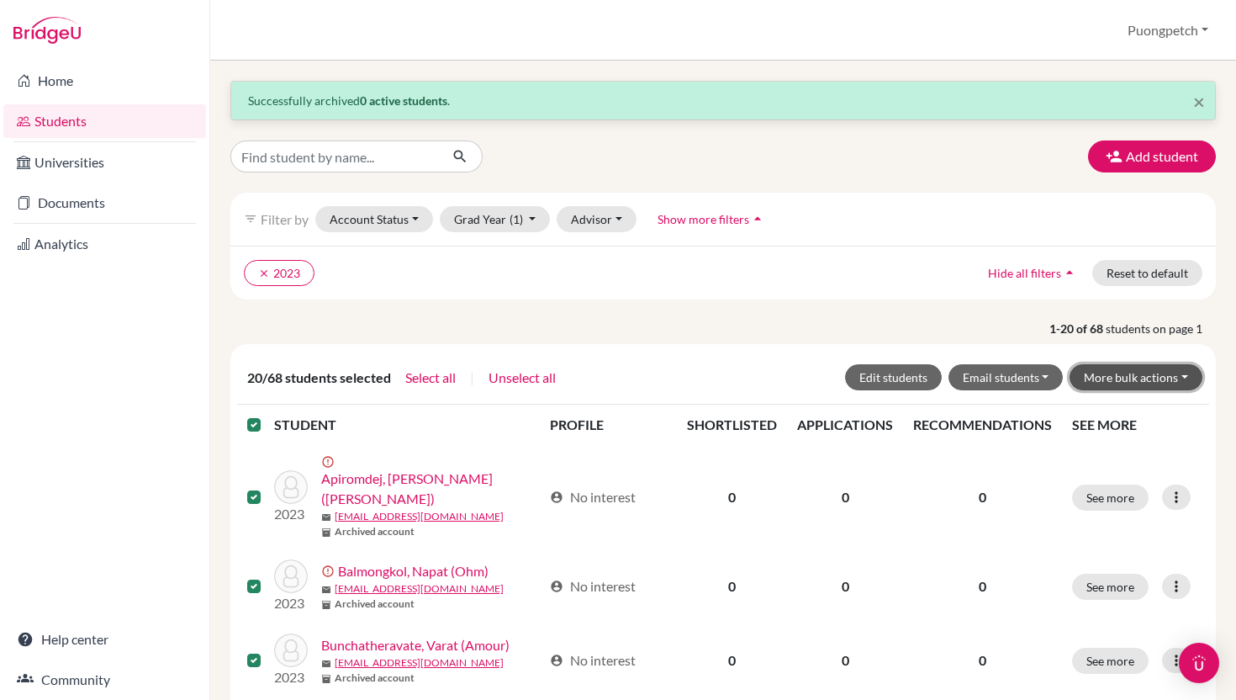
click at [1120, 379] on button "More bulk actions" at bounding box center [1136, 377] width 133 height 26
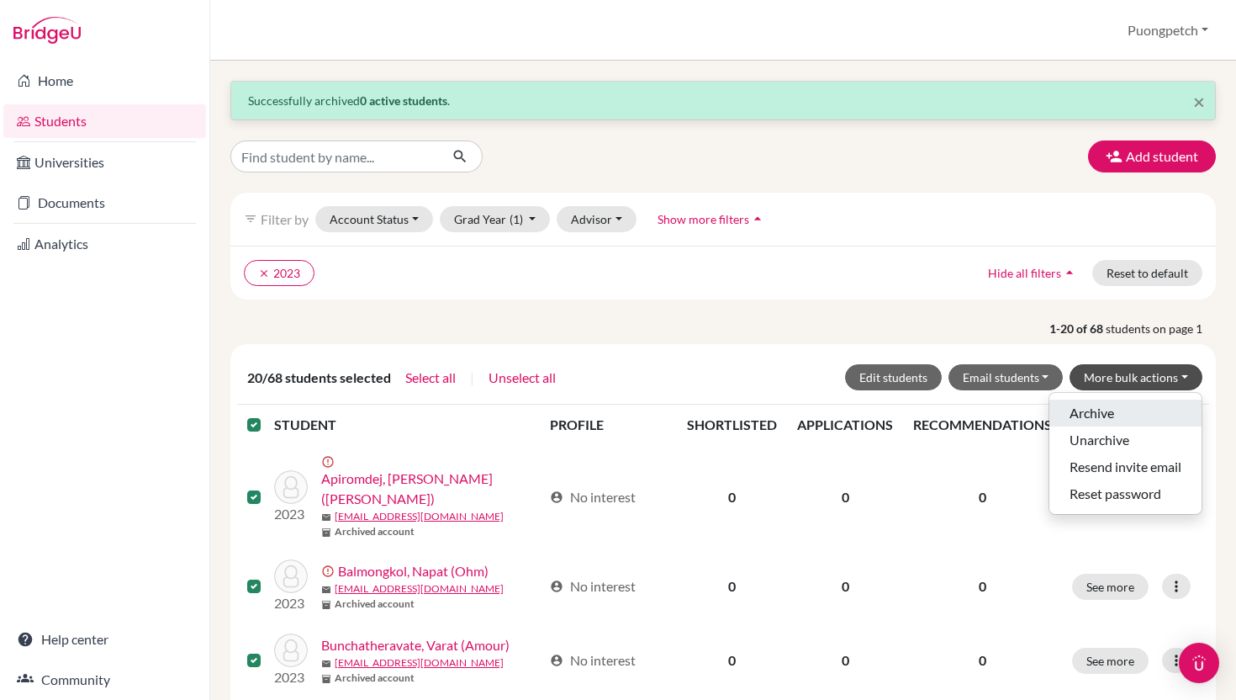
click at [1111, 405] on button "Archive" at bounding box center [1126, 413] width 152 height 27
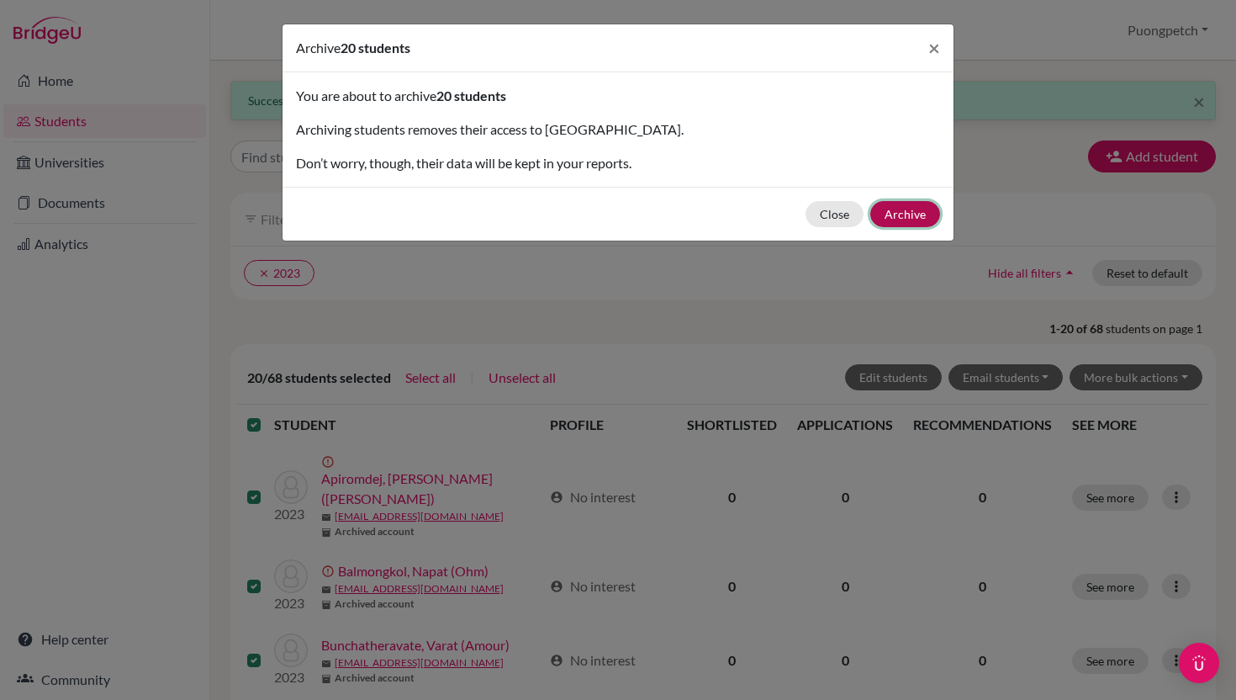
click at [919, 209] on button "Archive" at bounding box center [906, 214] width 70 height 26
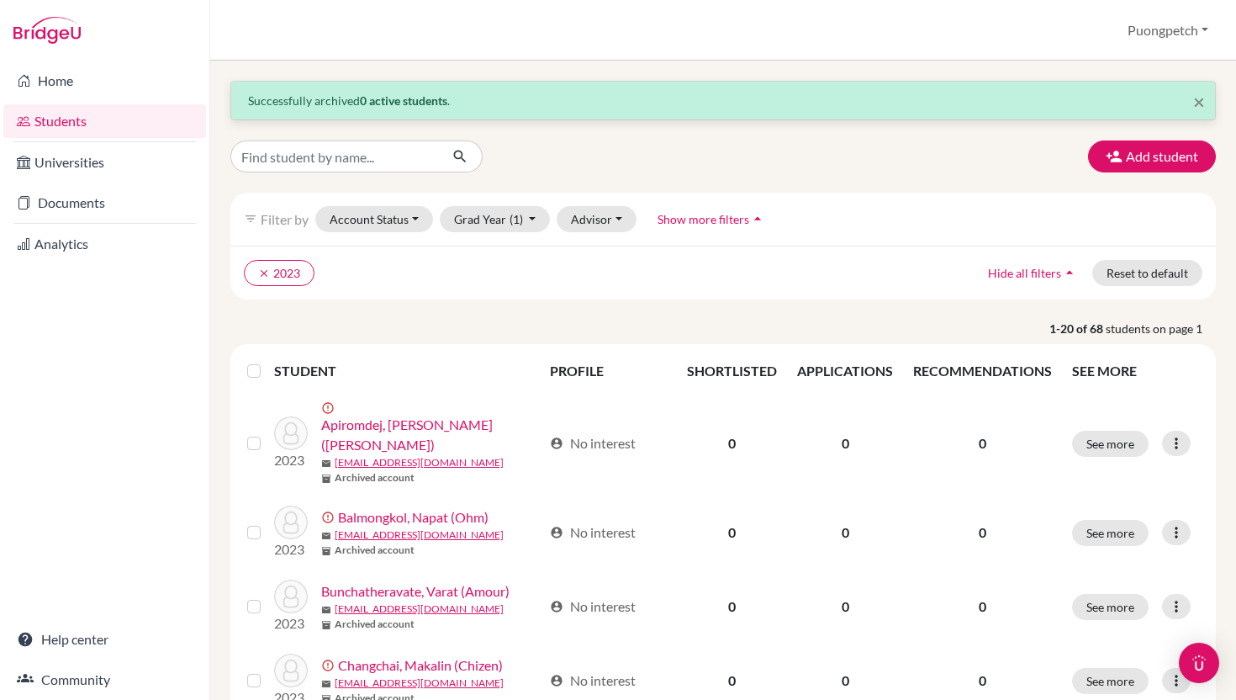
click at [267, 361] on label at bounding box center [267, 361] width 0 height 0
click at [0, 0] on input "checkbox" at bounding box center [0, 0] width 0 height 0
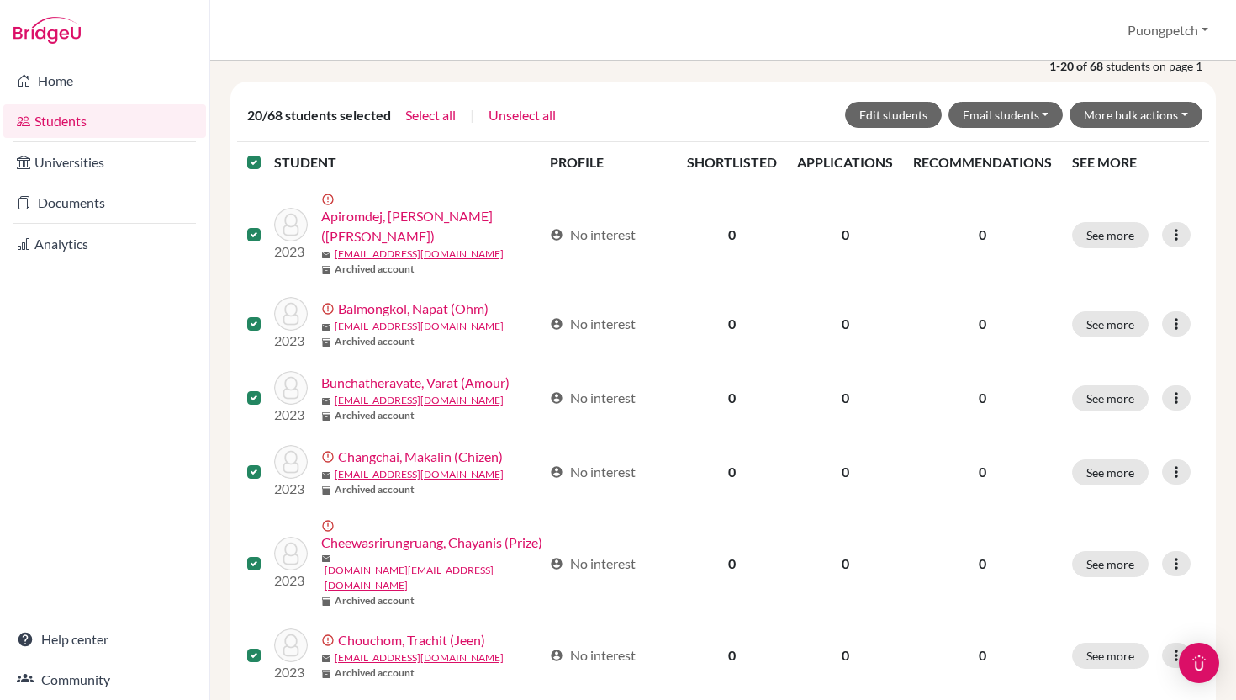
scroll to position [232, 0]
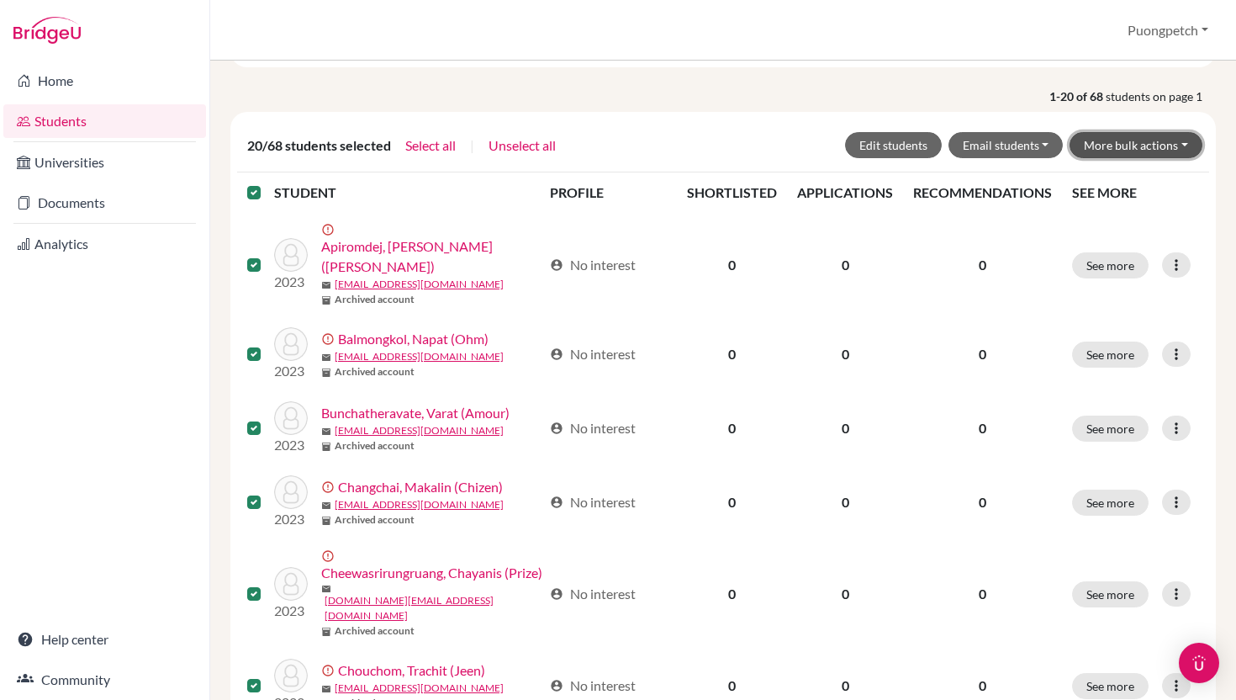
click at [1131, 151] on button "More bulk actions" at bounding box center [1136, 145] width 133 height 26
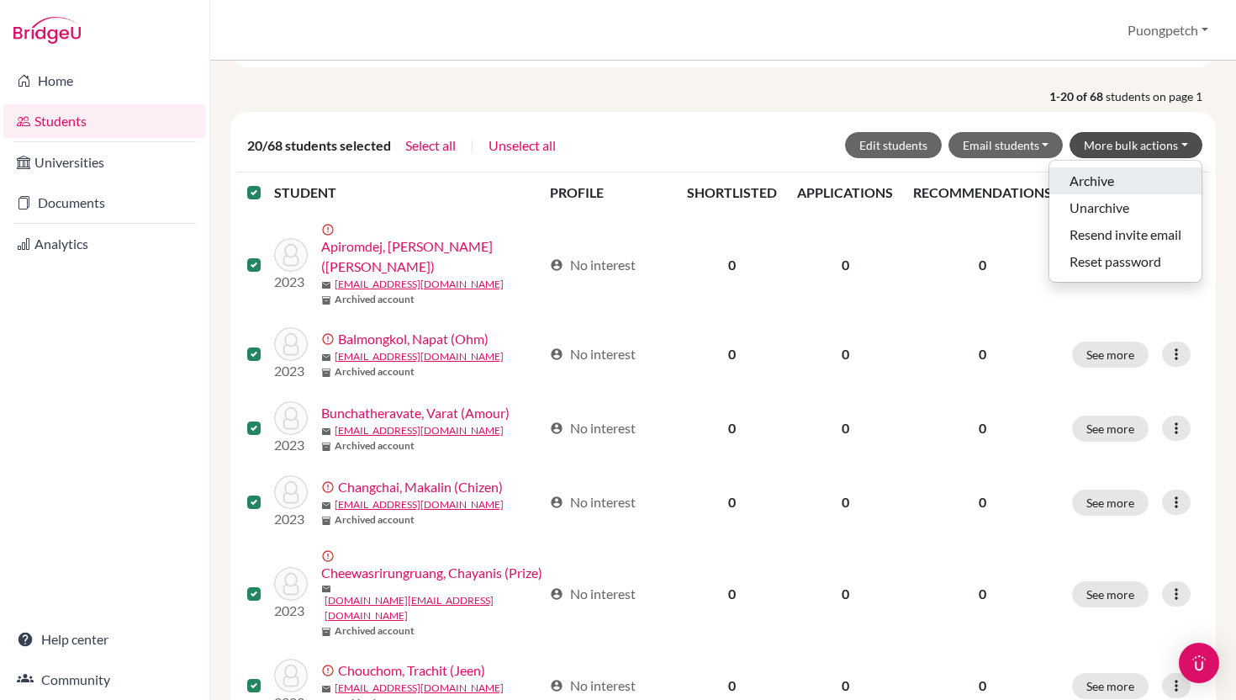
click at [1103, 185] on button "Archive" at bounding box center [1126, 180] width 152 height 27
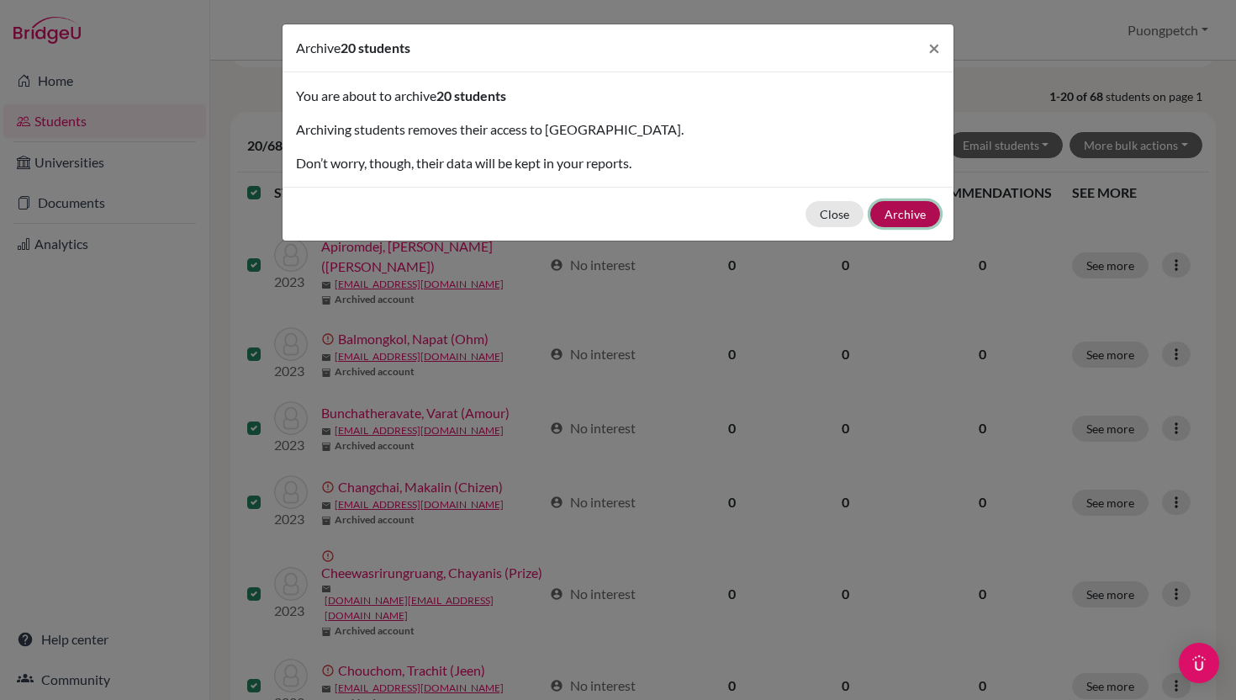
click at [919, 210] on button "Archive" at bounding box center [906, 214] width 70 height 26
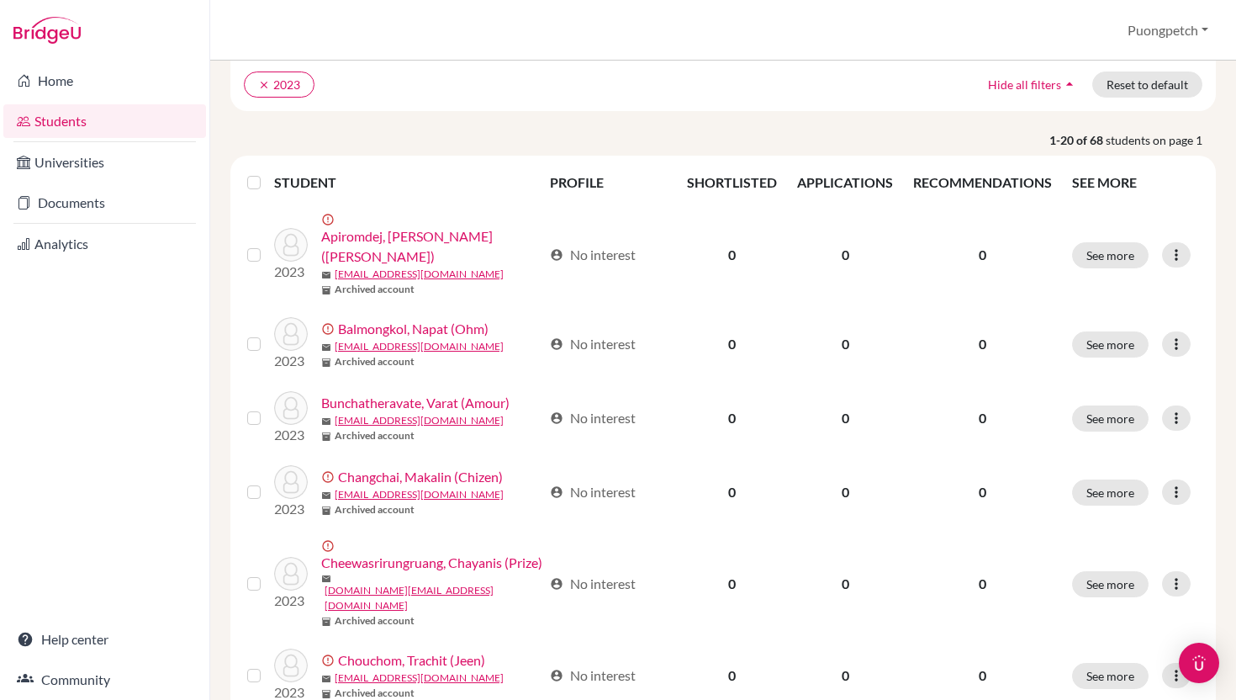
scroll to position [0, 0]
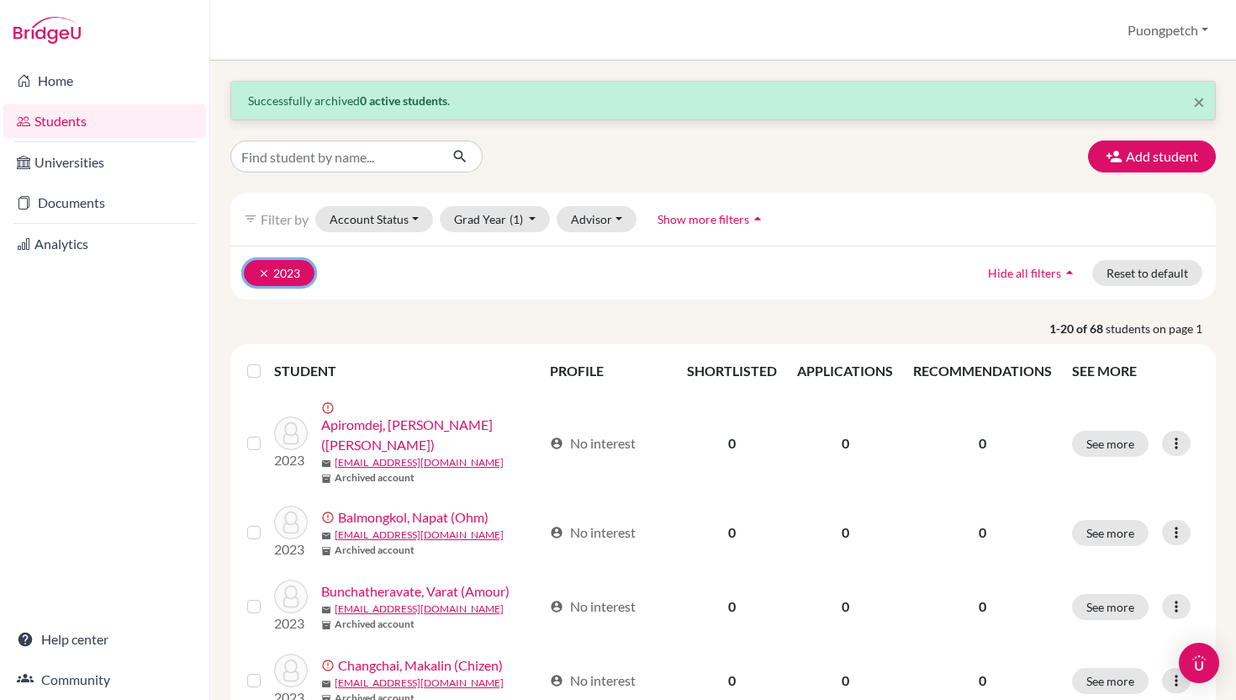
click at [259, 269] on icon "clear" at bounding box center [264, 273] width 12 height 12
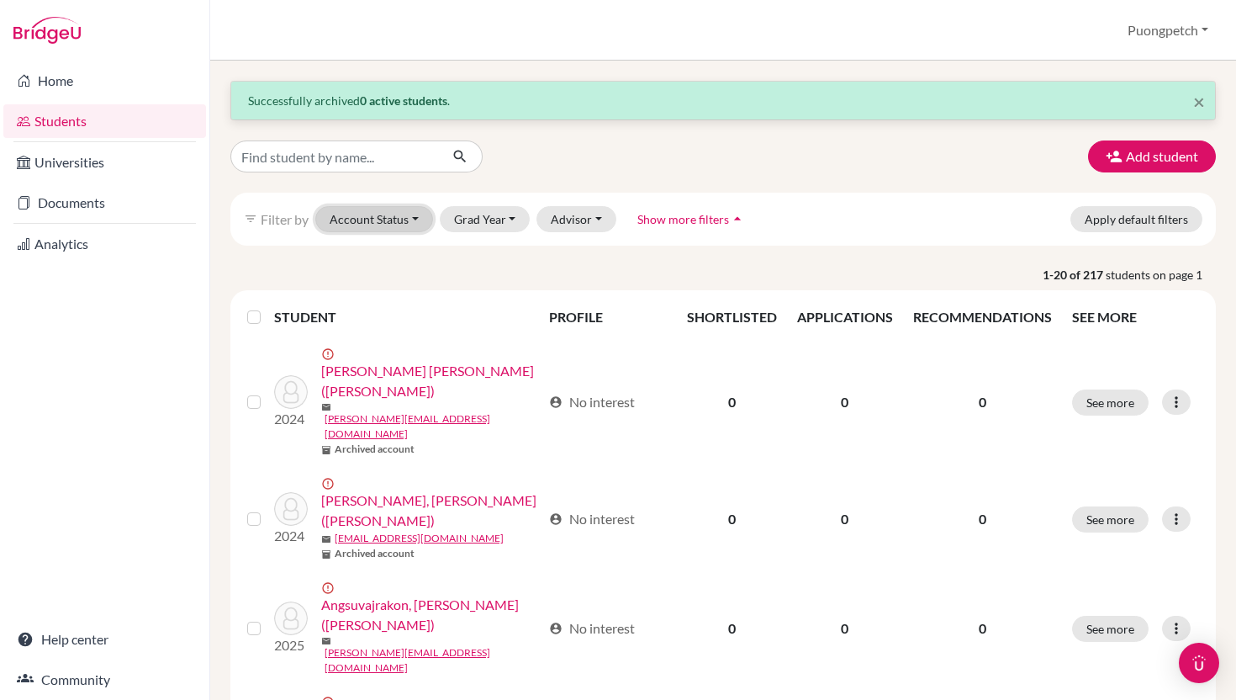
click at [421, 217] on button "Account Status" at bounding box center [374, 219] width 118 height 26
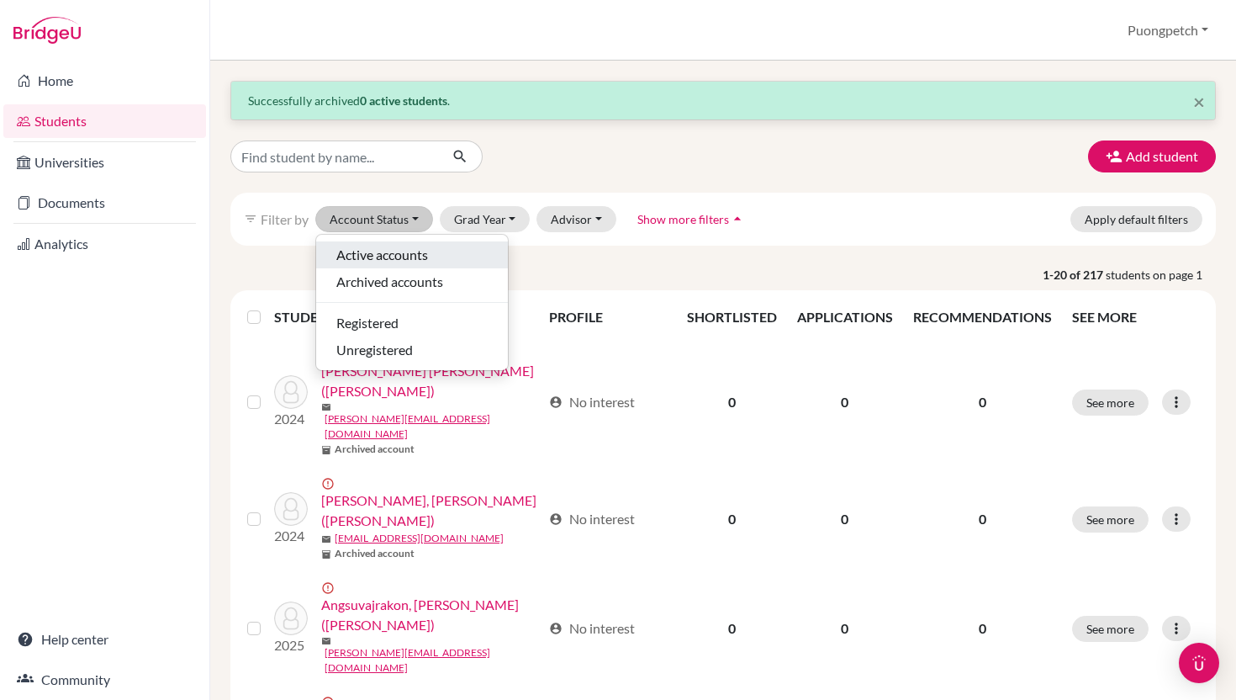
click at [413, 247] on span "Active accounts" at bounding box center [382, 255] width 92 height 20
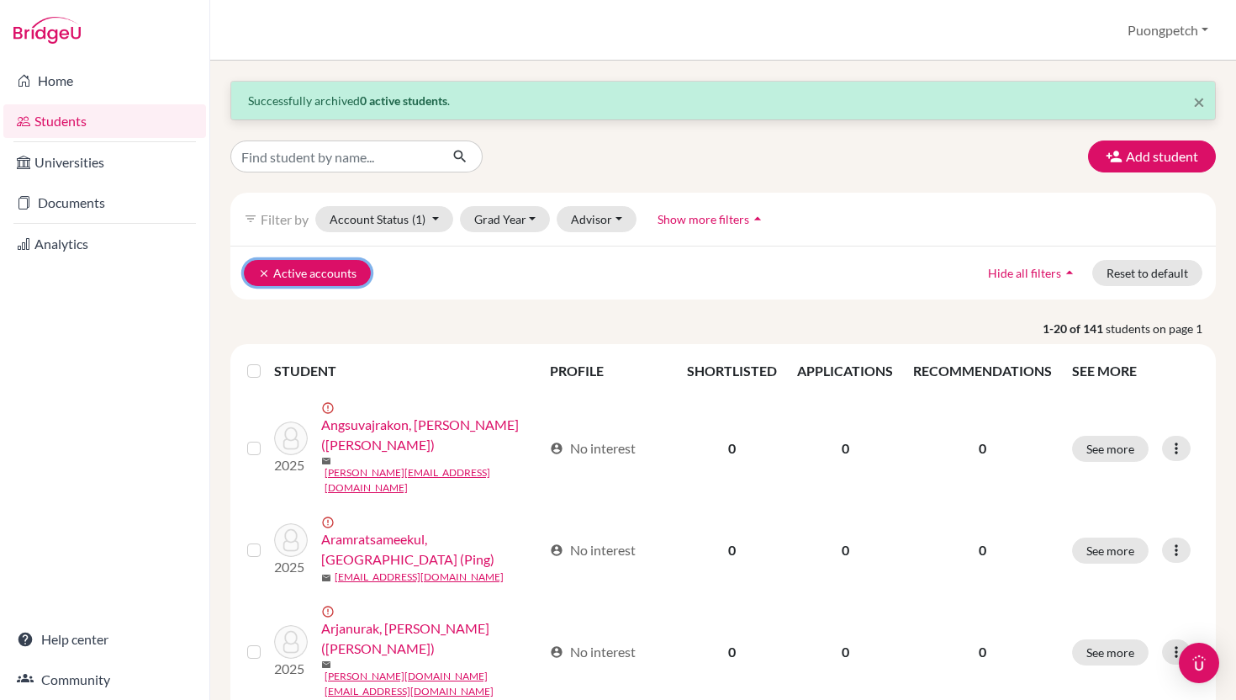
click at [265, 271] on icon "clear" at bounding box center [264, 273] width 12 height 12
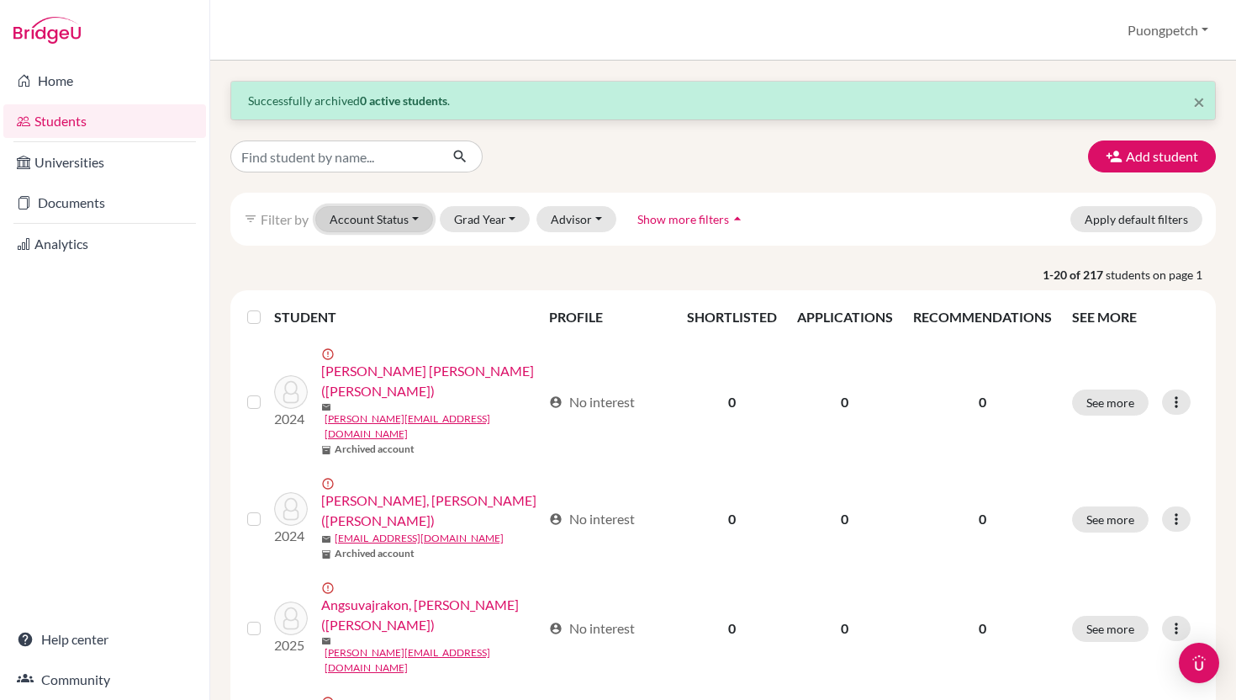
click at [414, 225] on button "Account Status" at bounding box center [374, 219] width 118 height 26
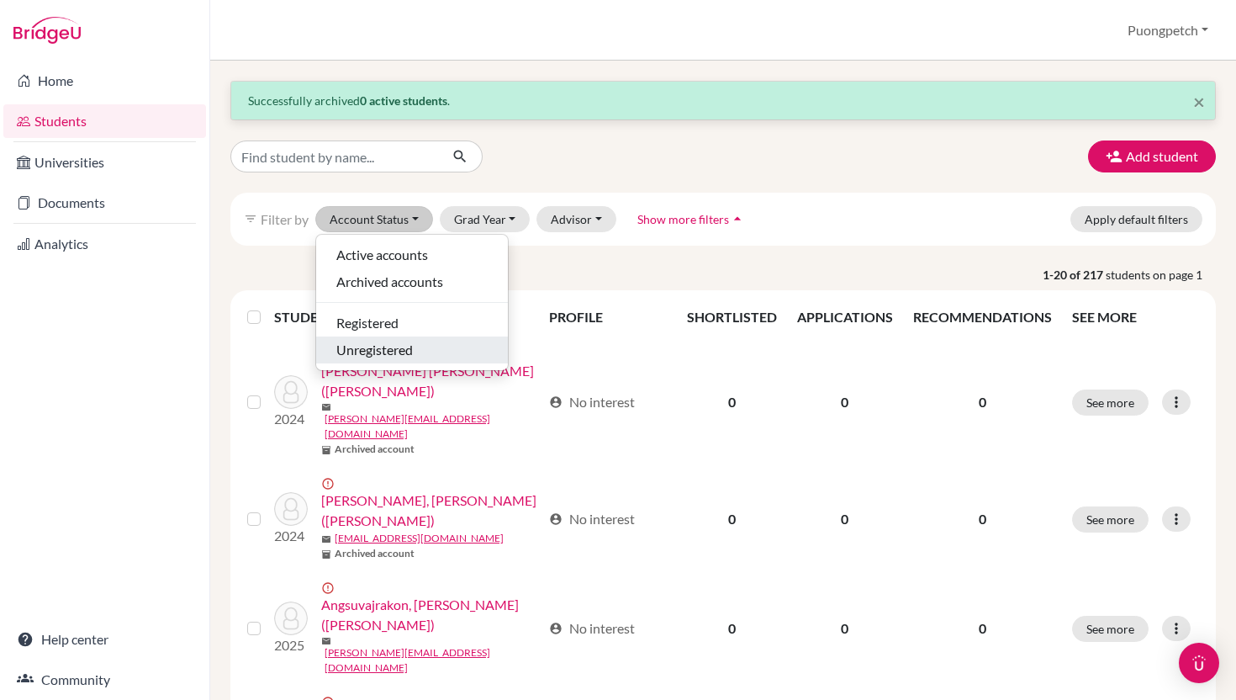
click at [386, 358] on span "Unregistered" at bounding box center [374, 350] width 77 height 20
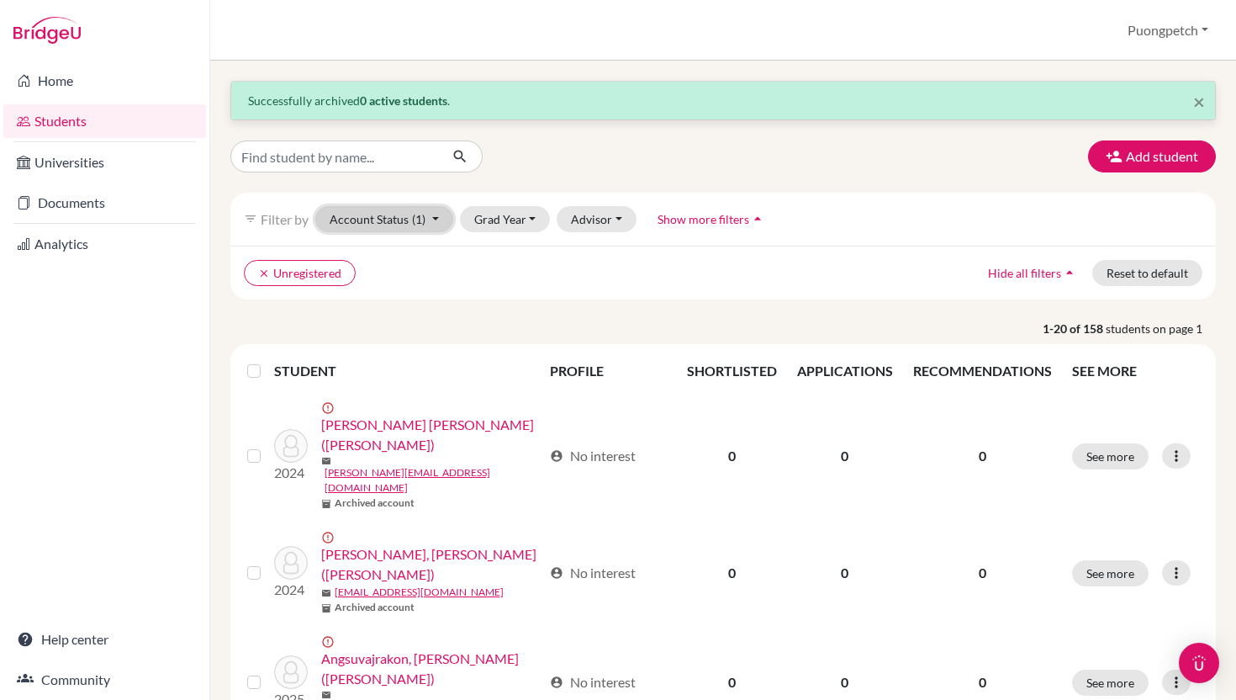
click at [417, 223] on span "(1)" at bounding box center [418, 219] width 13 height 14
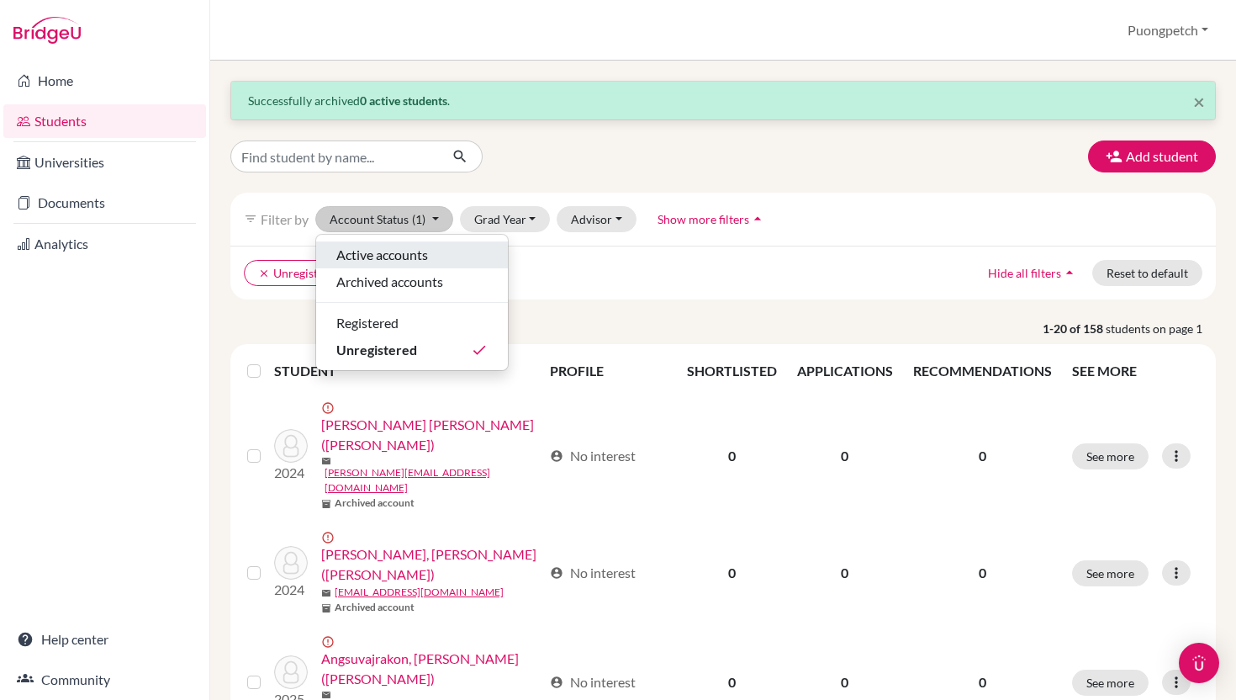
click at [402, 247] on span "Active accounts" at bounding box center [382, 255] width 92 height 20
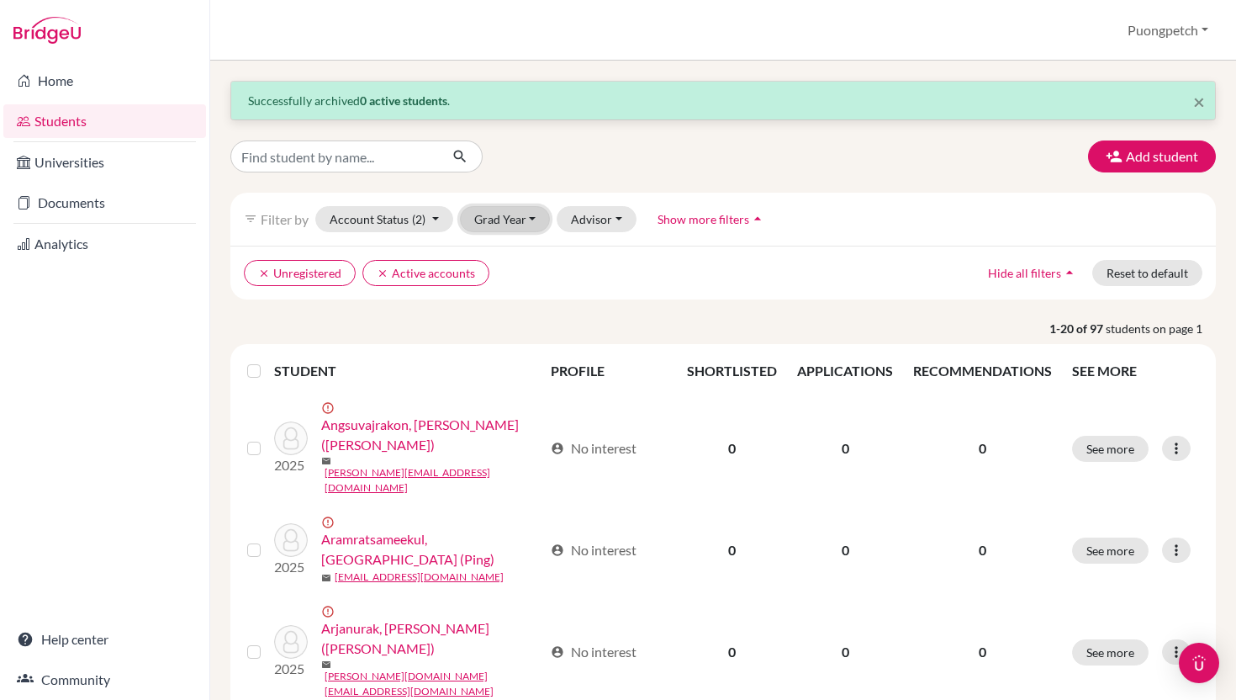
click at [528, 221] on button "Grad Year" at bounding box center [505, 219] width 91 height 26
click at [513, 251] on div "2026" at bounding box center [510, 255] width 59 height 20
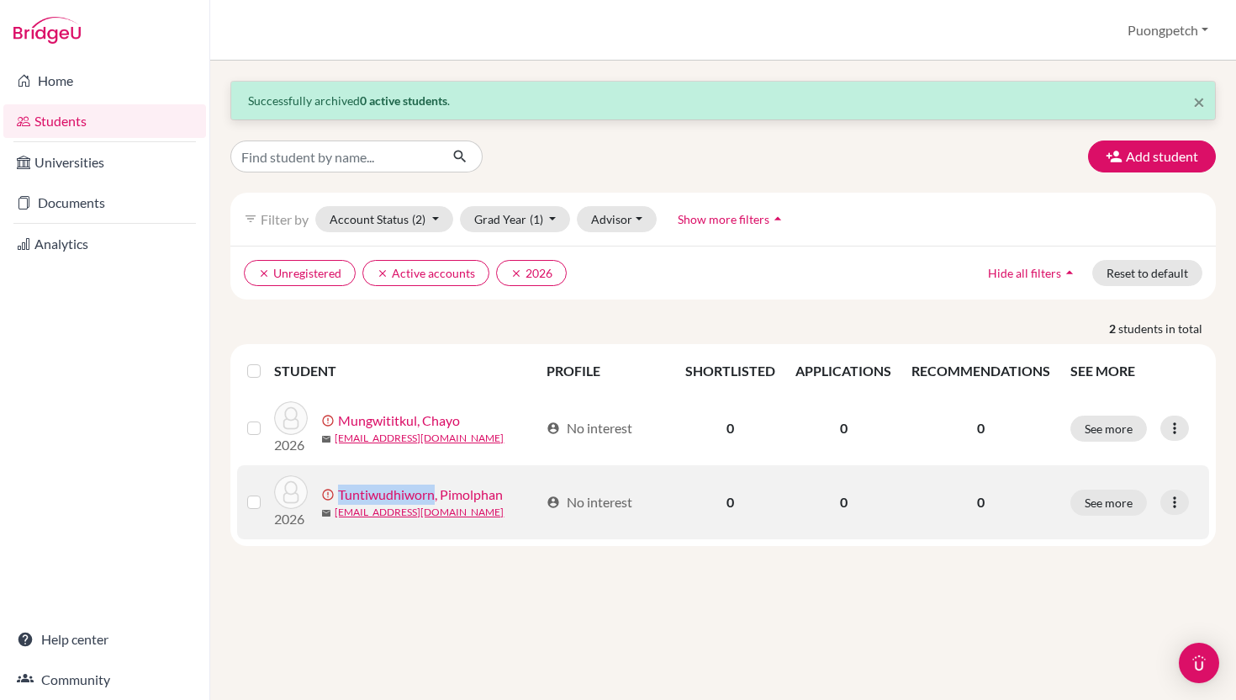
drag, startPoint x: 336, startPoint y: 496, endPoint x: 435, endPoint y: 495, distance: 99.3
click at [435, 495] on div "error_outline Tuntiwudhiworn, Pimolphan" at bounding box center [429, 494] width 217 height 20
copy div "Tuntiwudhiworn"
